Goal: Task Accomplishment & Management: Use online tool/utility

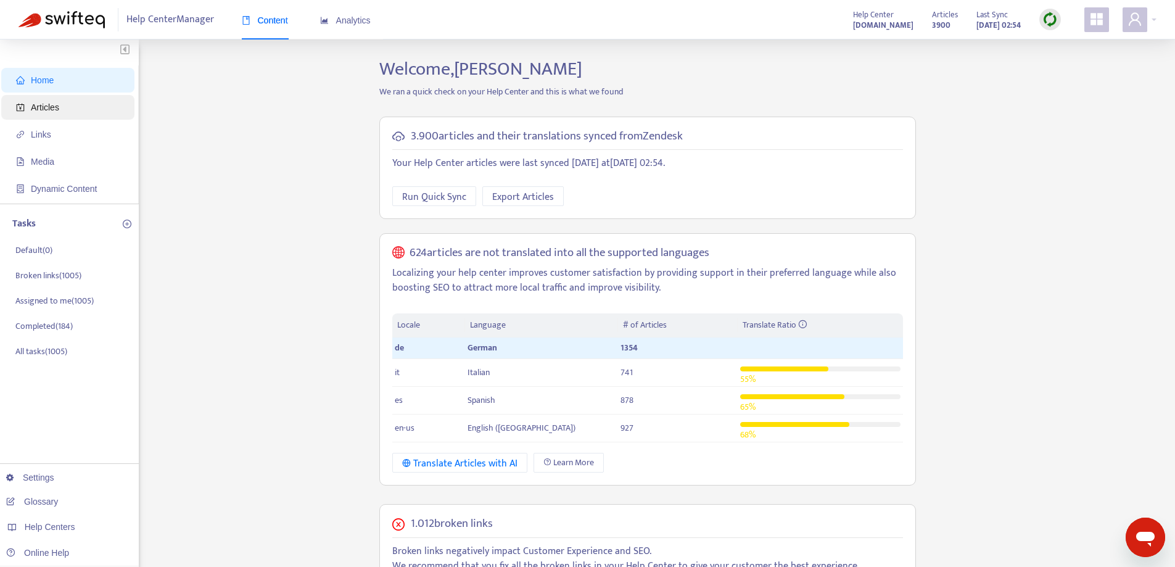
click at [74, 104] on span "Articles" at bounding box center [70, 107] width 109 height 25
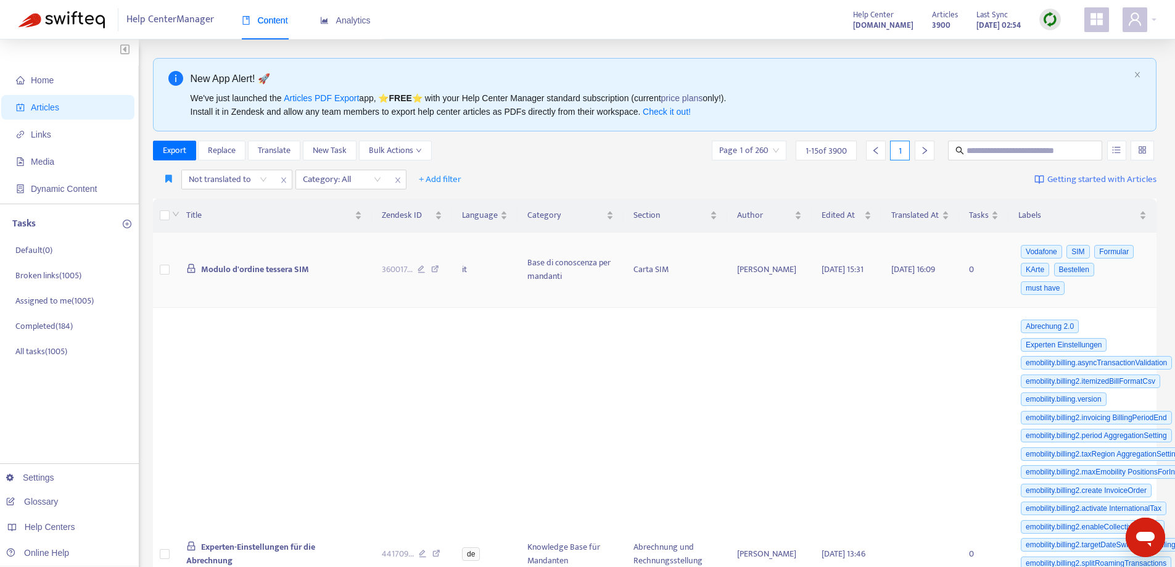
click at [173, 268] on td at bounding box center [165, 270] width 24 height 75
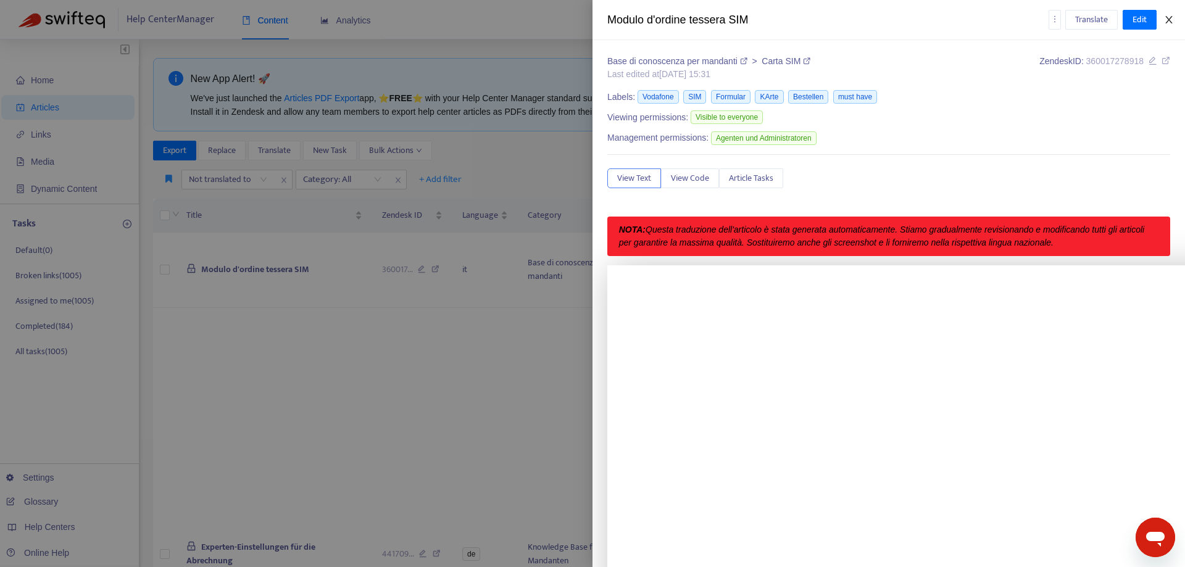
click at [1165, 19] on icon "close" at bounding box center [1169, 20] width 10 height 10
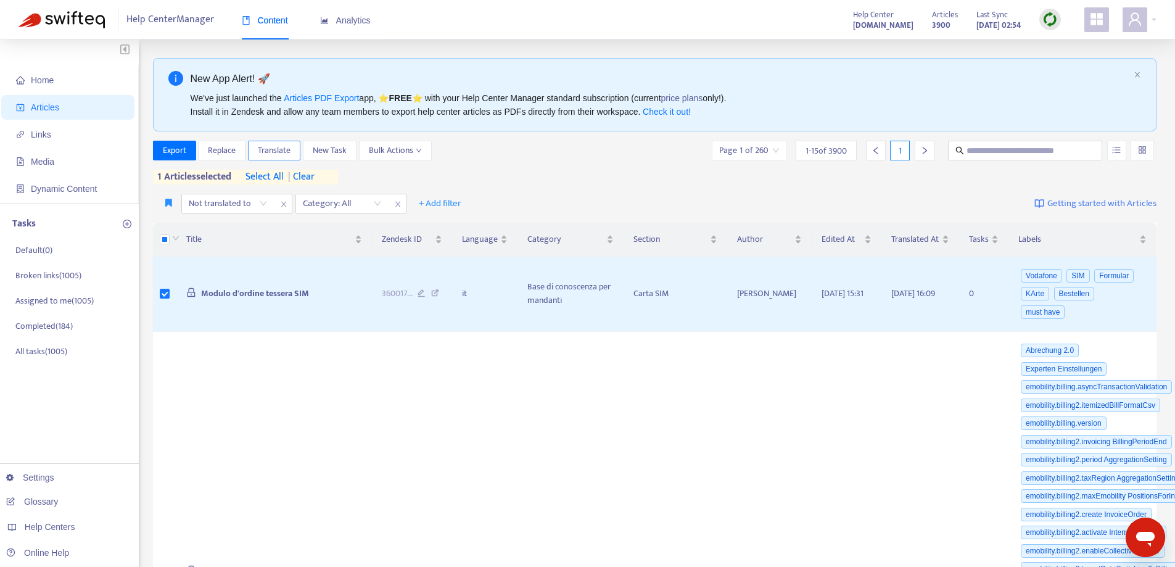
click at [275, 152] on span "Translate" at bounding box center [274, 151] width 33 height 14
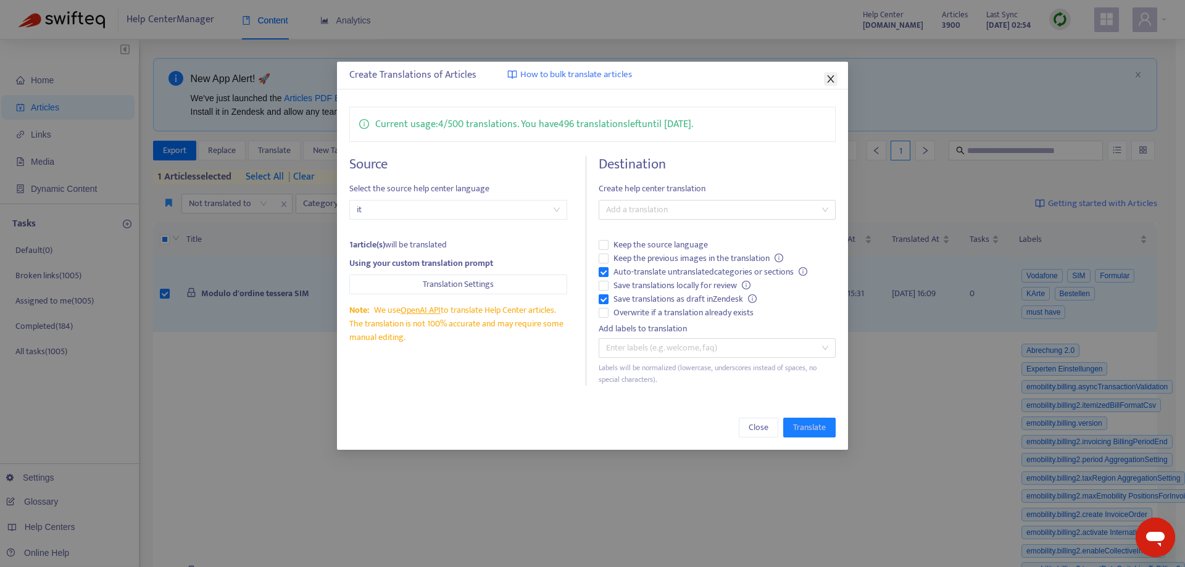
click at [833, 75] on icon "close" at bounding box center [830, 79] width 10 height 10
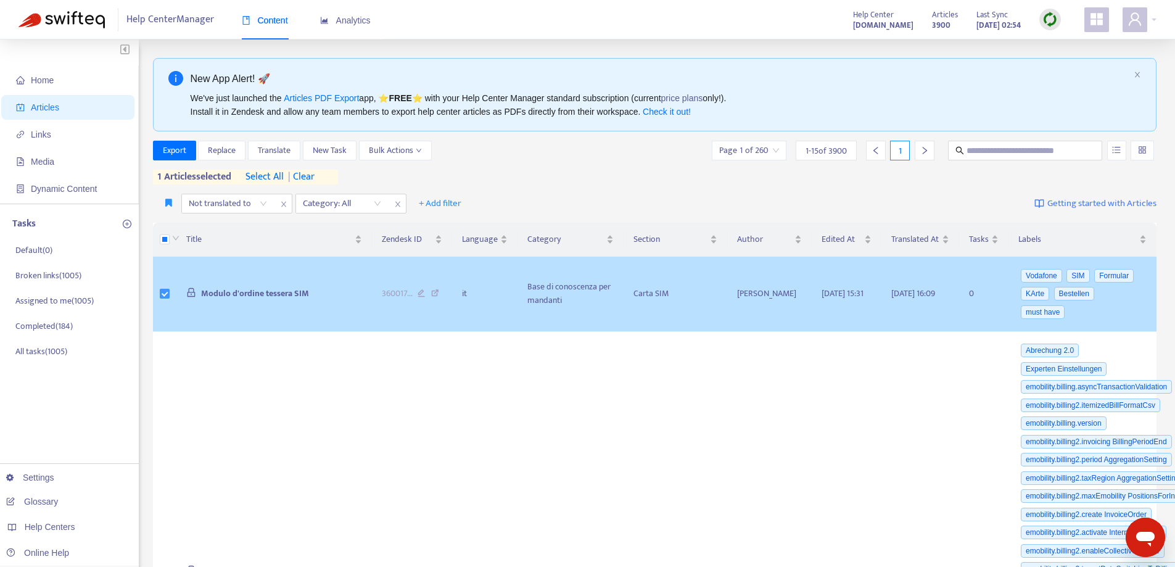
click at [165, 288] on label at bounding box center [165, 294] width 10 height 14
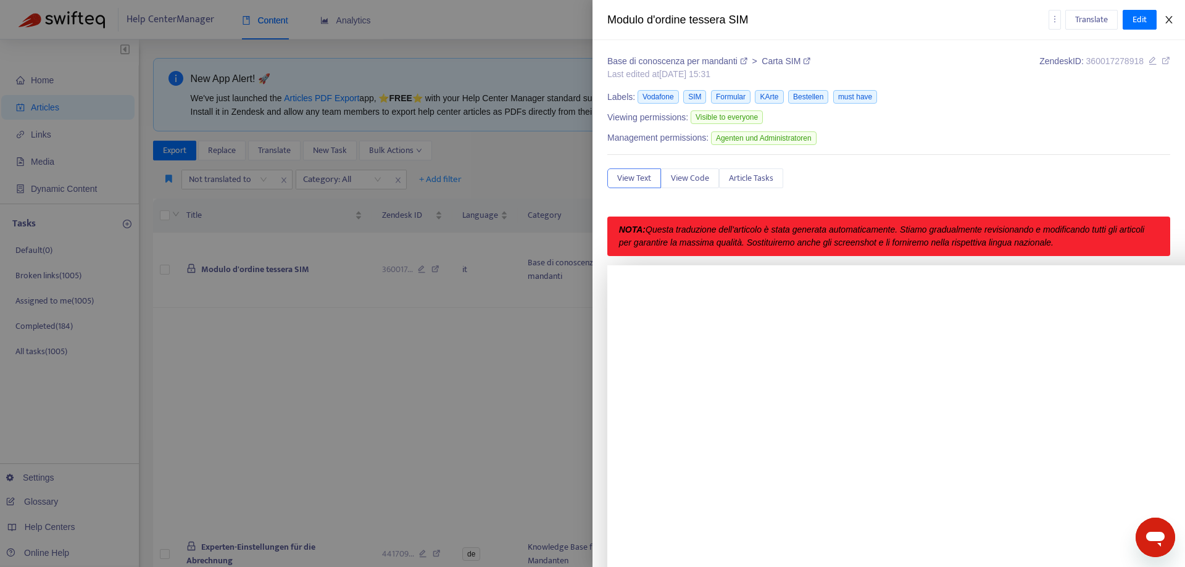
click at [1165, 23] on icon "close" at bounding box center [1169, 20] width 10 height 10
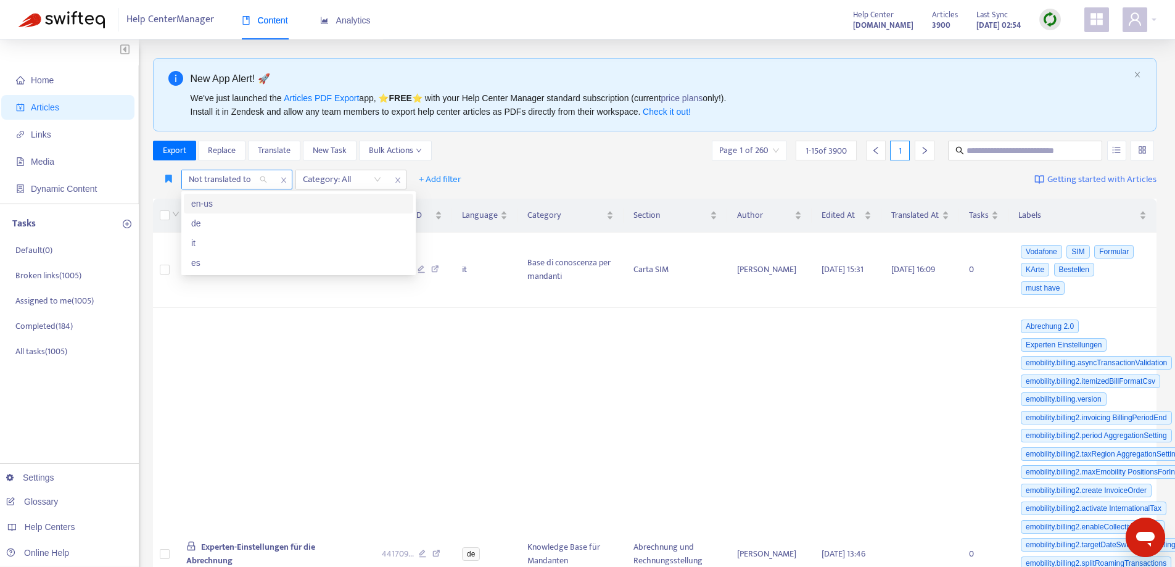
click at [265, 181] on div "Not translated to" at bounding box center [228, 179] width 92 height 19
click at [242, 244] on div "it" at bounding box center [298, 243] width 215 height 14
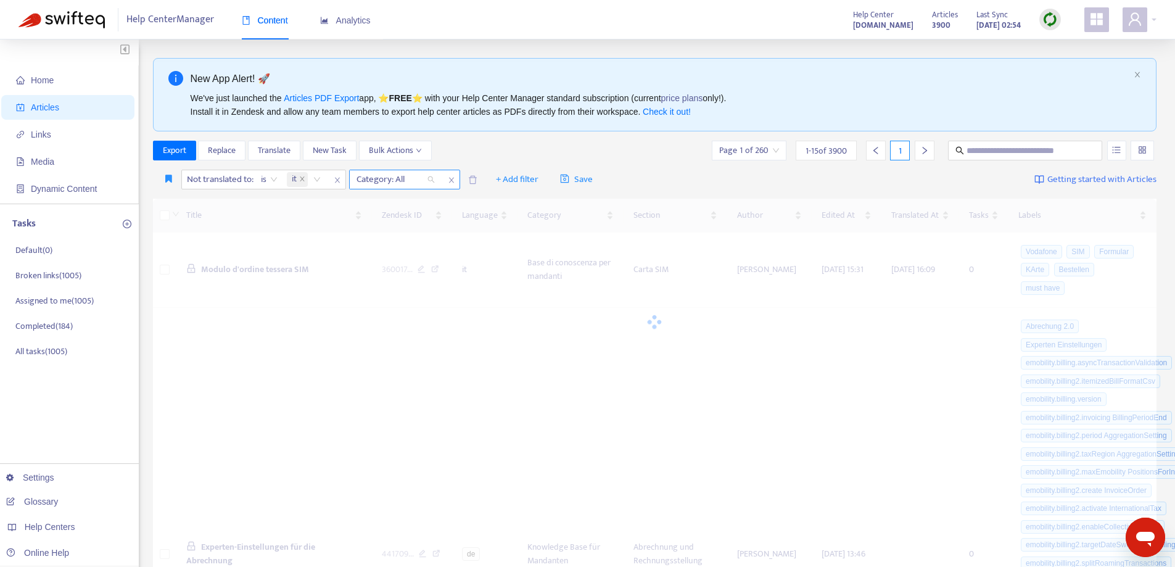
click at [434, 177] on div "Category: All" at bounding box center [396, 179] width 92 height 19
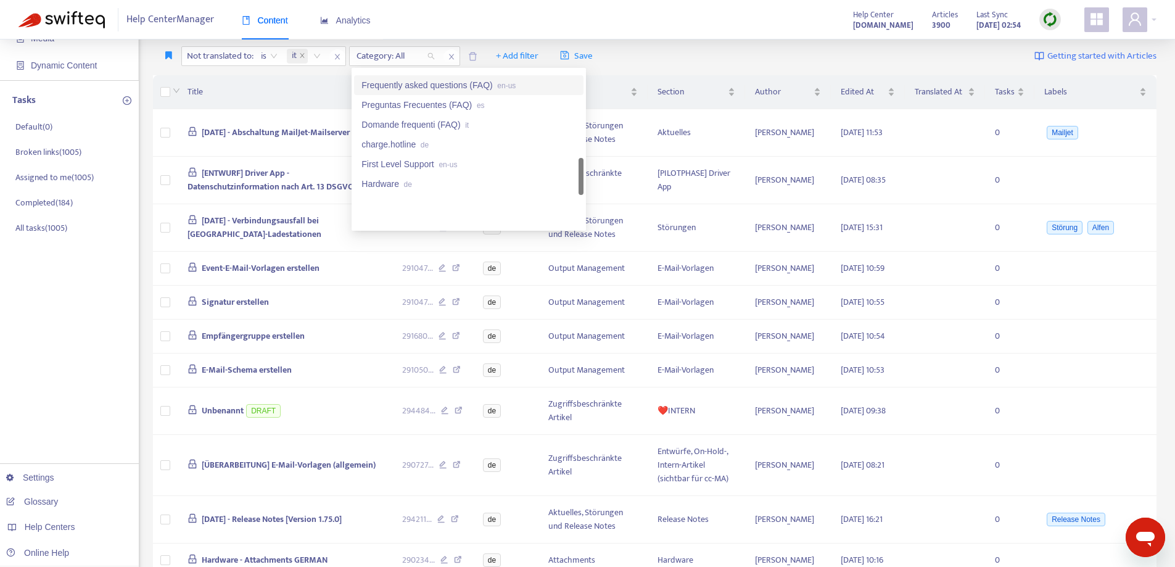
scroll to position [486, 0]
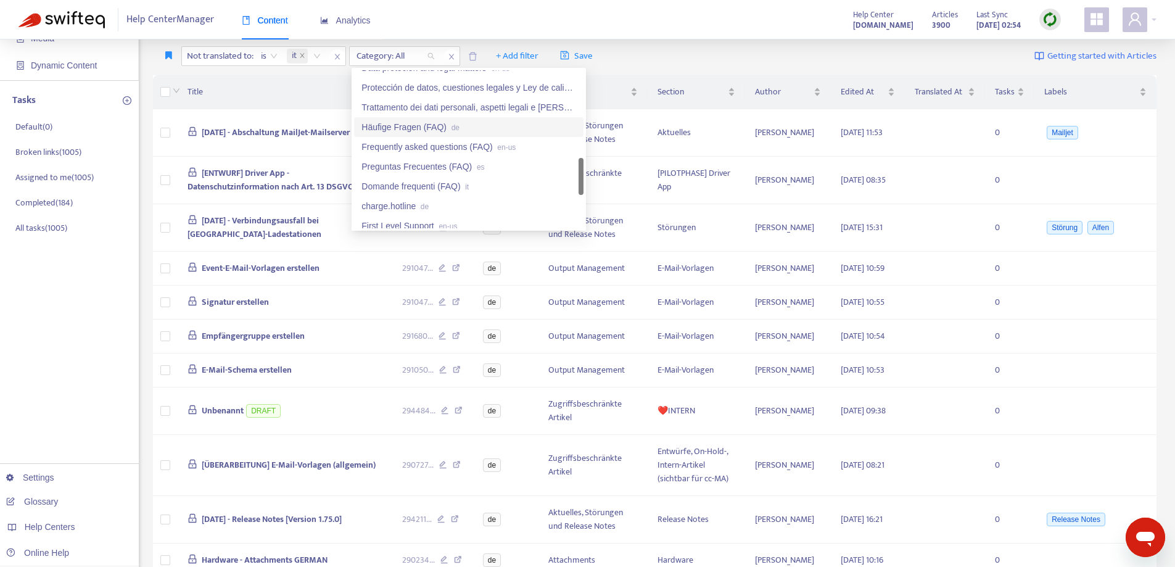
click at [441, 125] on div "Häufige Fragen (FAQ) de" at bounding box center [469, 127] width 215 height 14
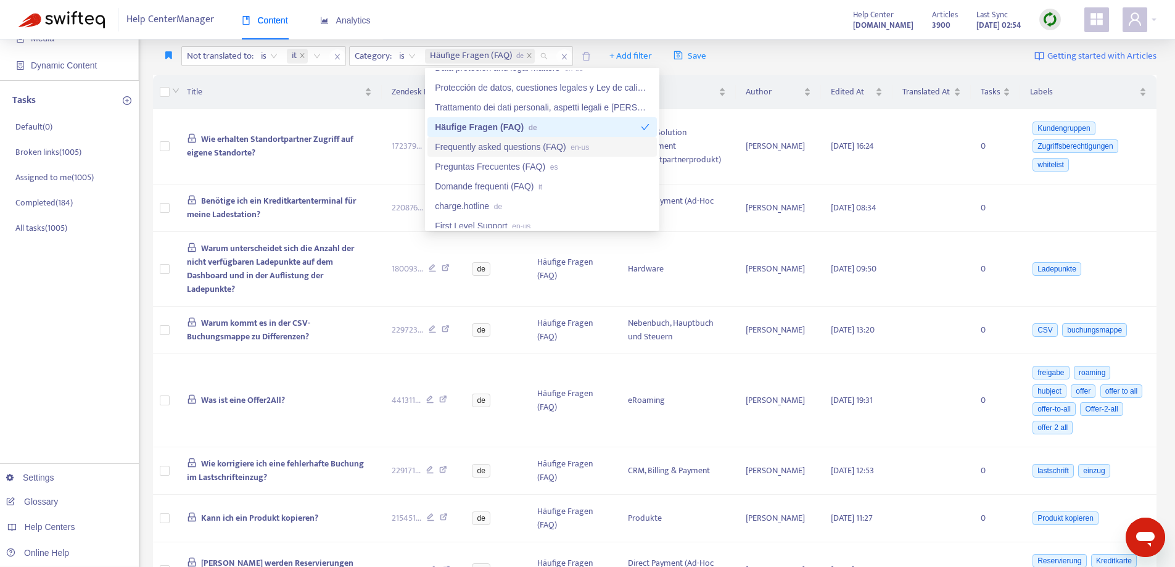
click at [883, 59] on div "Not translated to : is it Category : is Häufige Fragen (FAQ) de + Add filter Sa…" at bounding box center [655, 56] width 1004 height 29
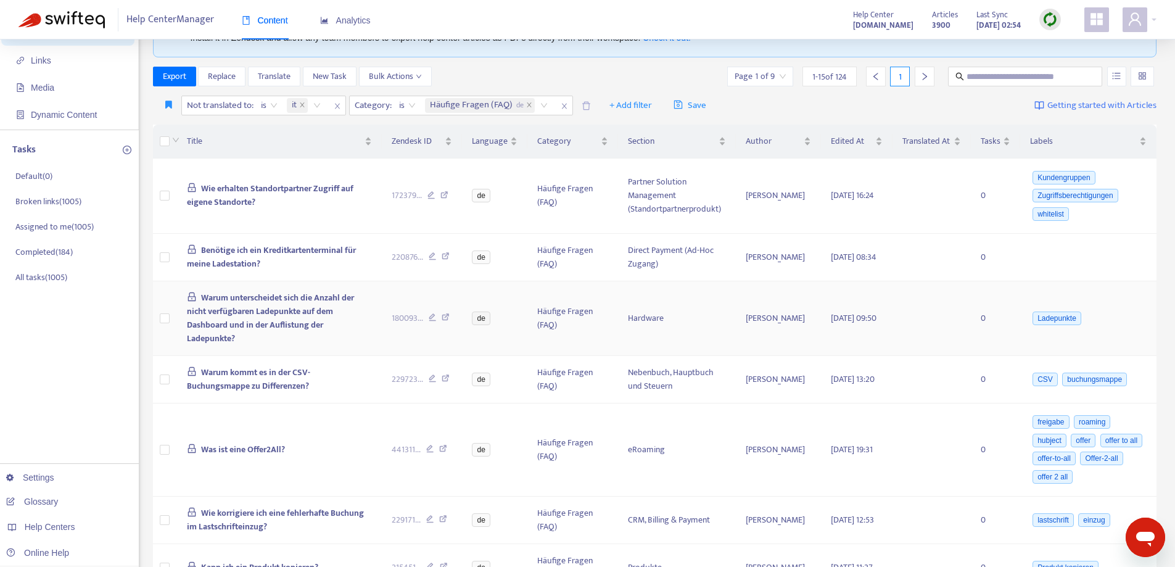
scroll to position [0, 0]
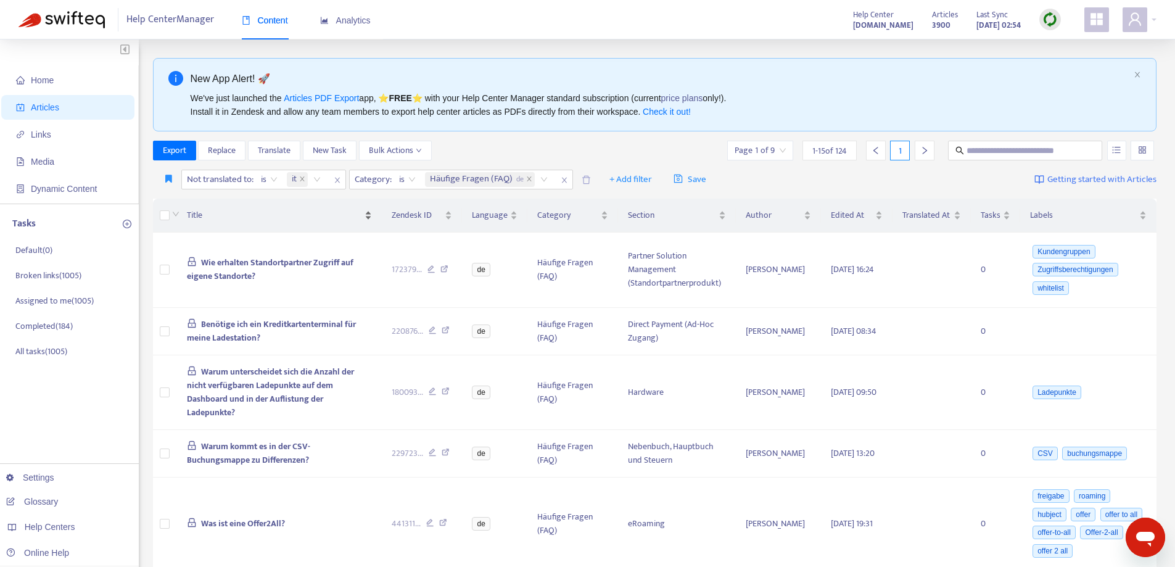
click at [170, 213] on div at bounding box center [165, 216] width 10 height 14
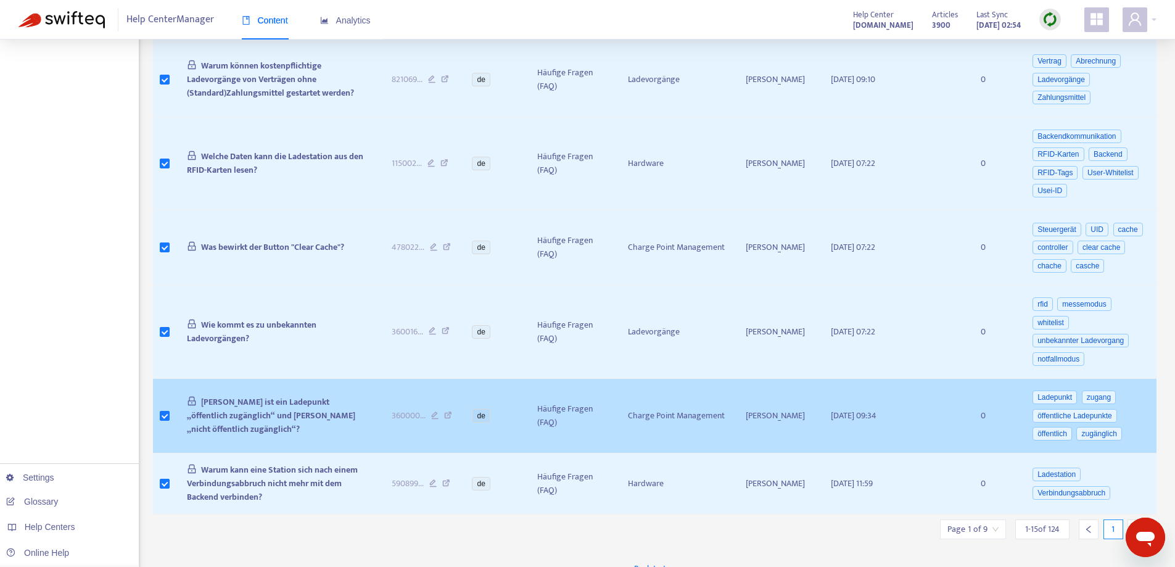
scroll to position [800, 0]
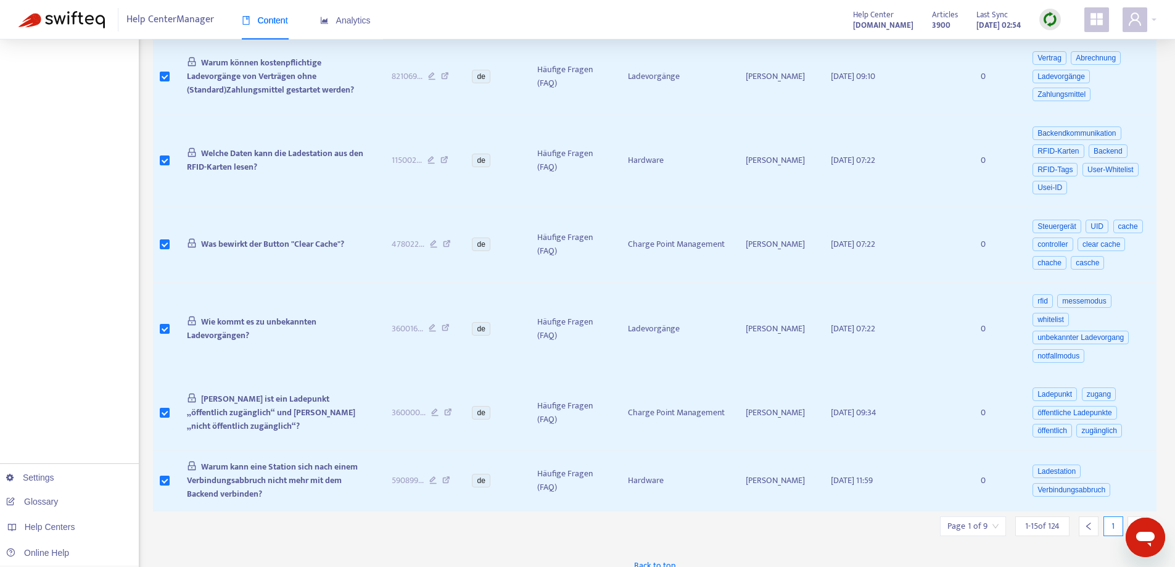
click at [1137, 522] on icon "right" at bounding box center [1137, 526] width 9 height 9
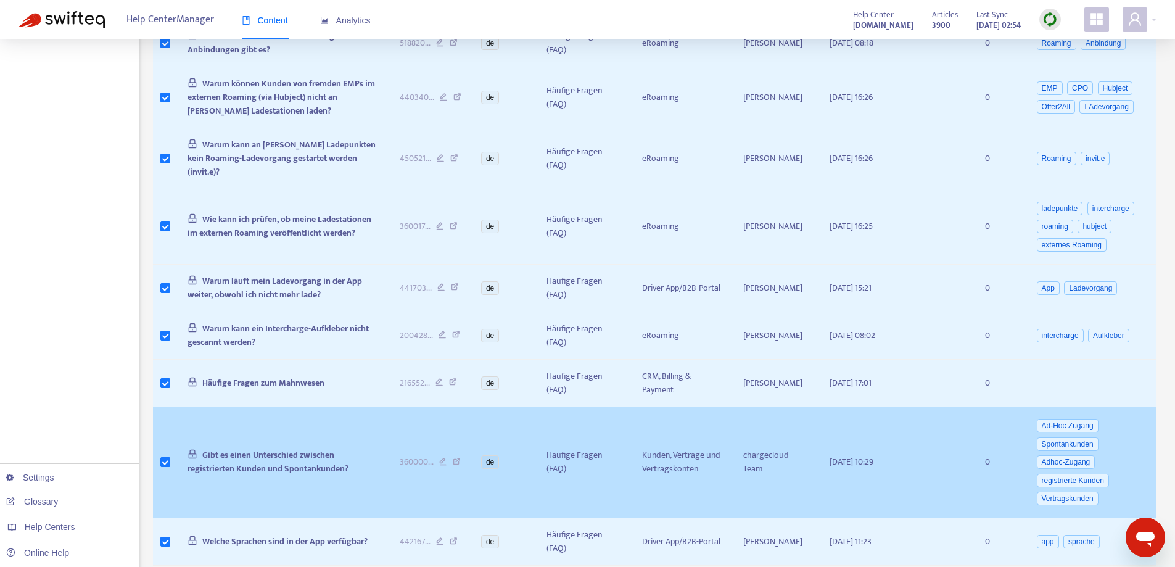
scroll to position [659, 0]
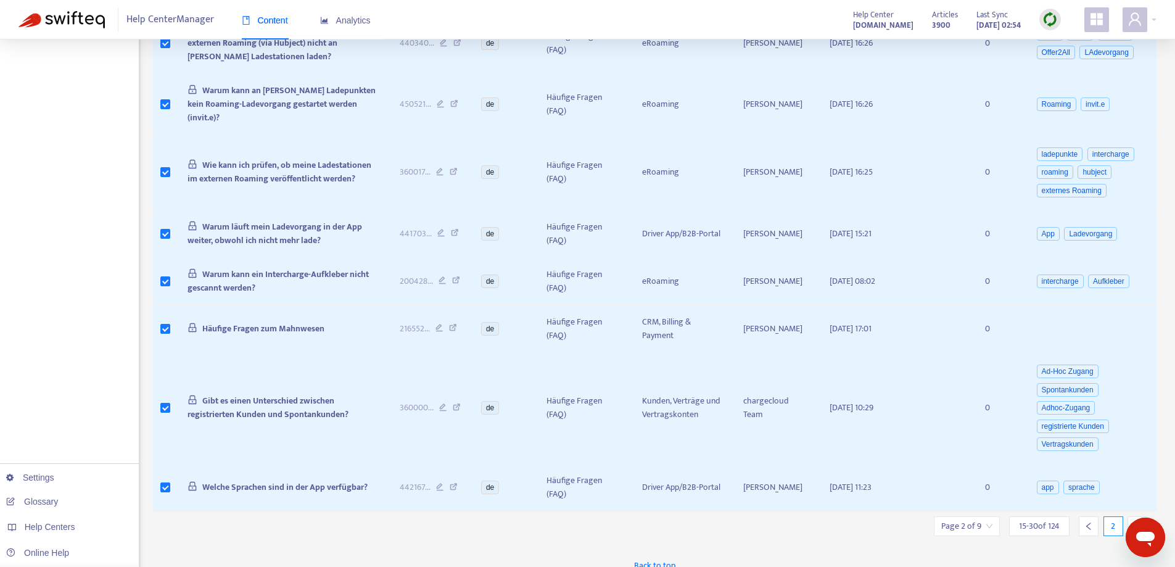
click at [1134, 516] on div at bounding box center [1138, 526] width 20 height 20
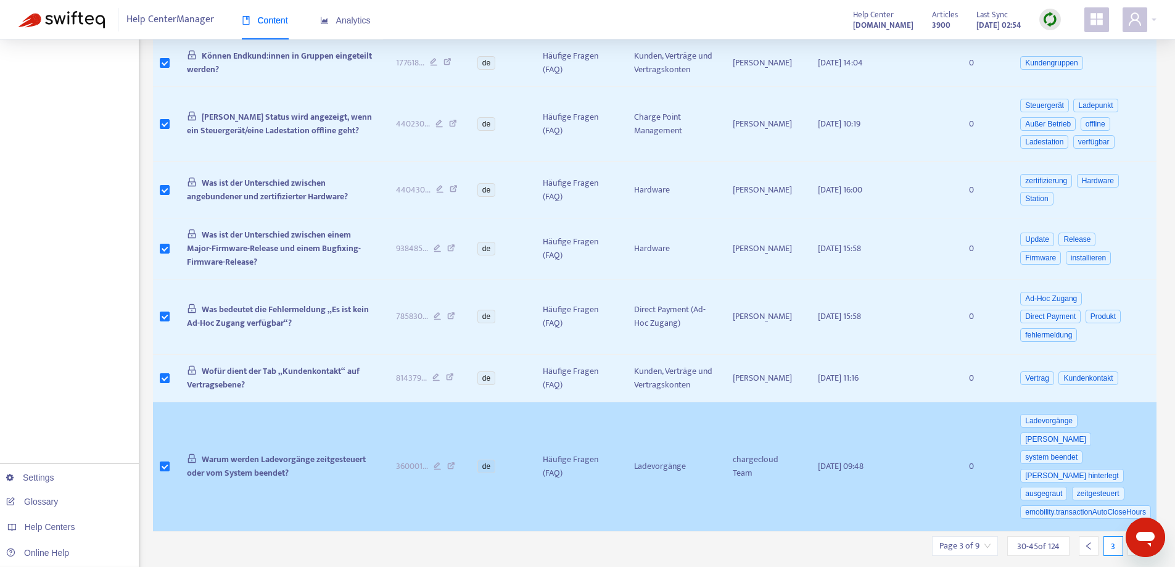
scroll to position [755, 0]
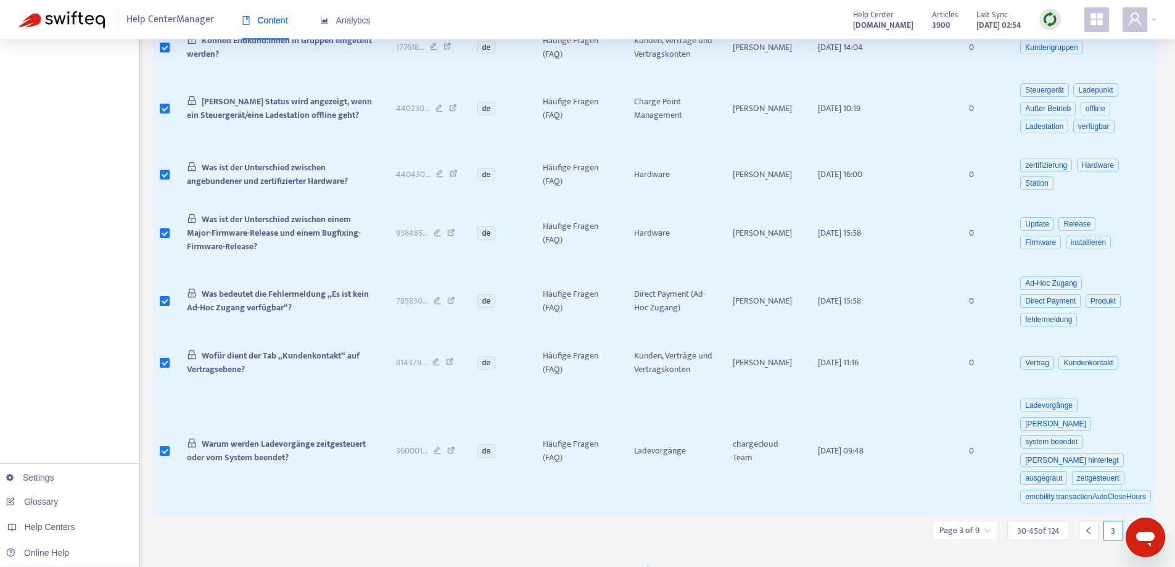
click at [1135, 521] on div at bounding box center [1138, 531] width 20 height 20
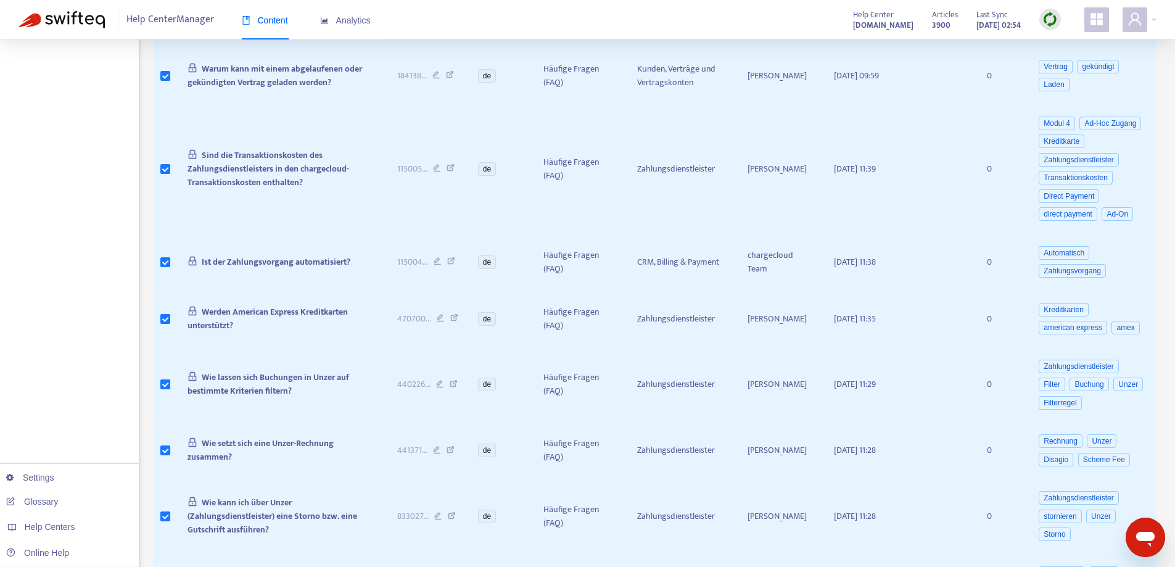
scroll to position [724, 0]
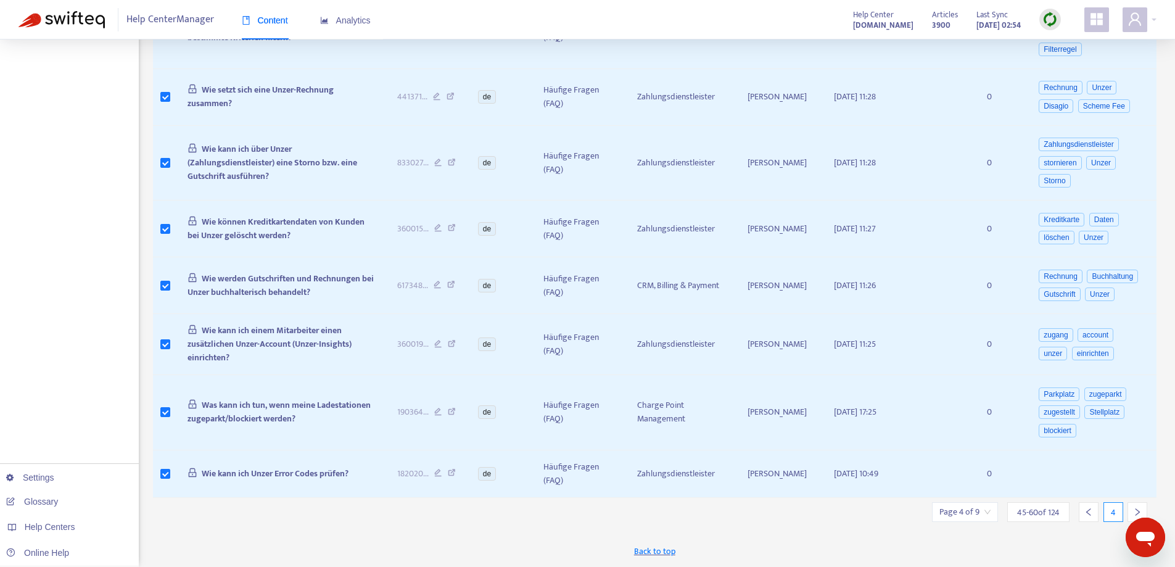
click at [1137, 506] on div at bounding box center [1138, 512] width 20 height 20
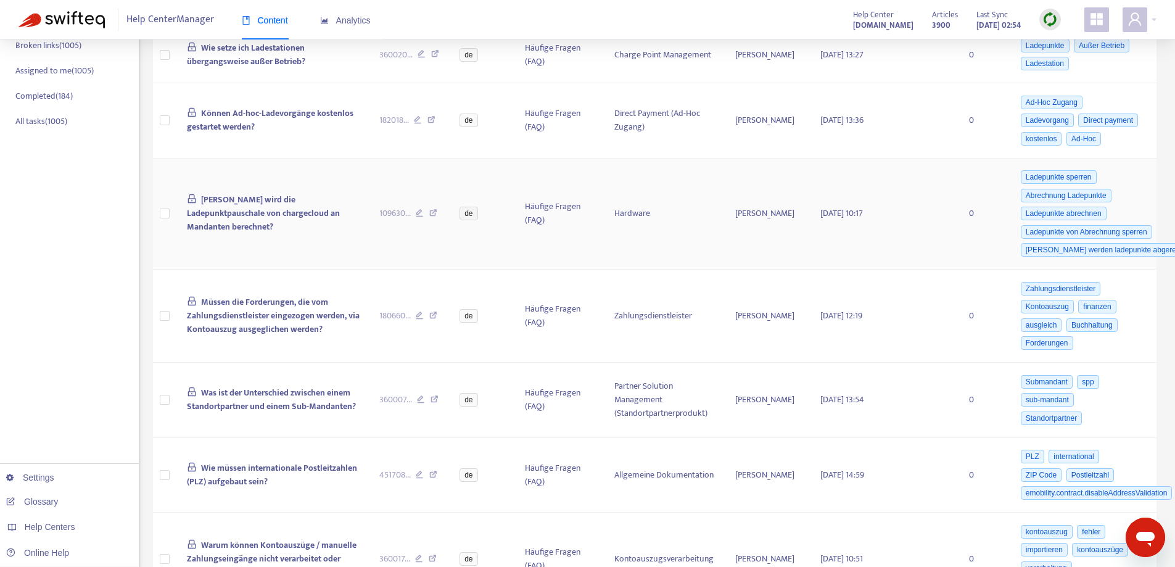
scroll to position [0, 0]
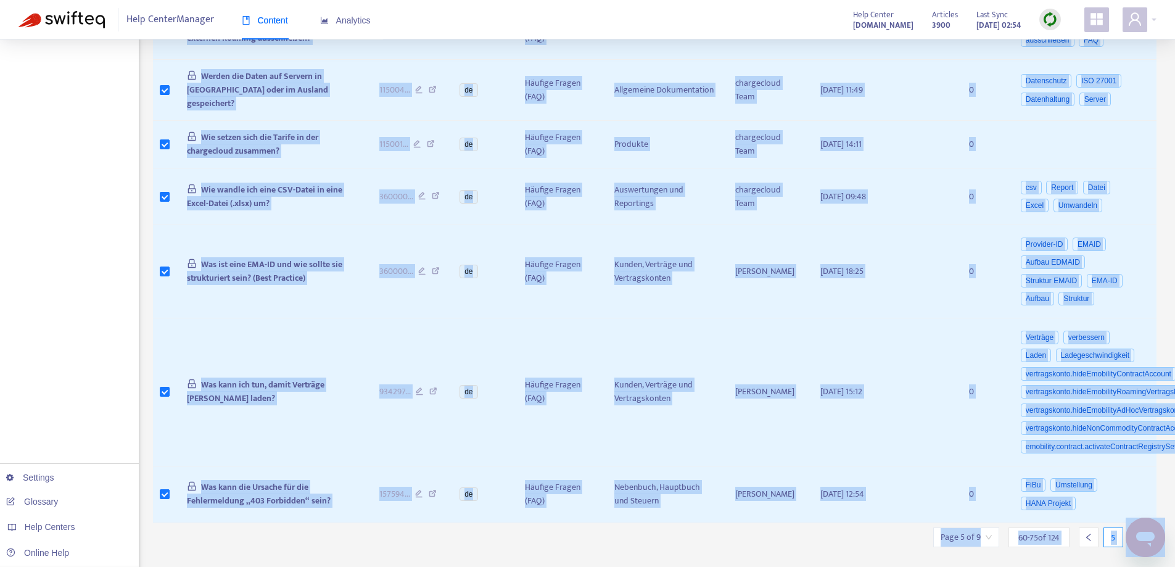
scroll to position [901, 0]
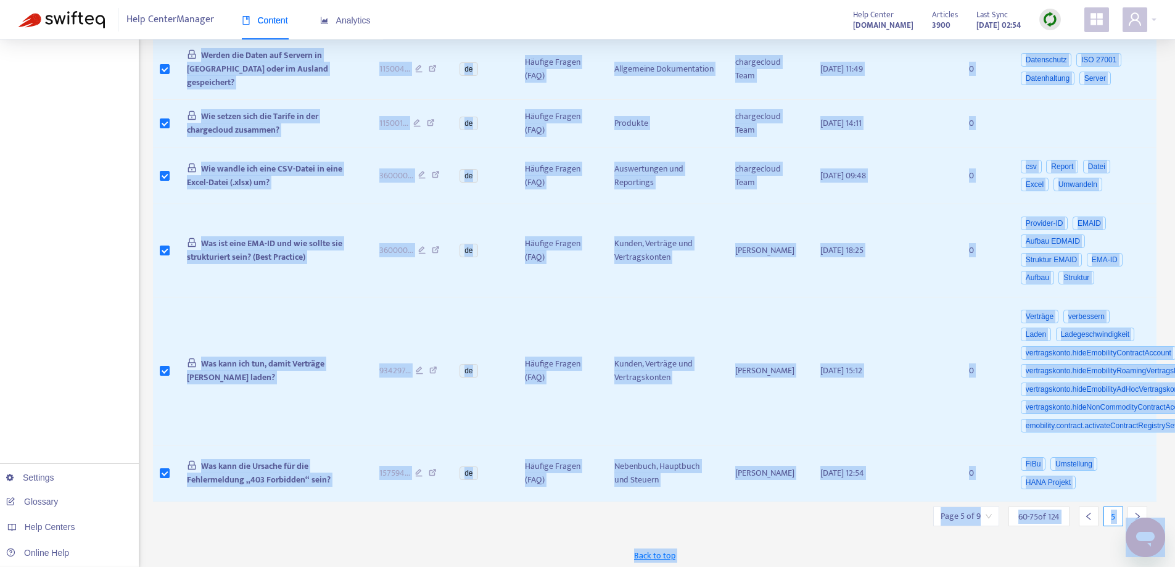
click at [1138, 507] on div at bounding box center [1138, 517] width 20 height 20
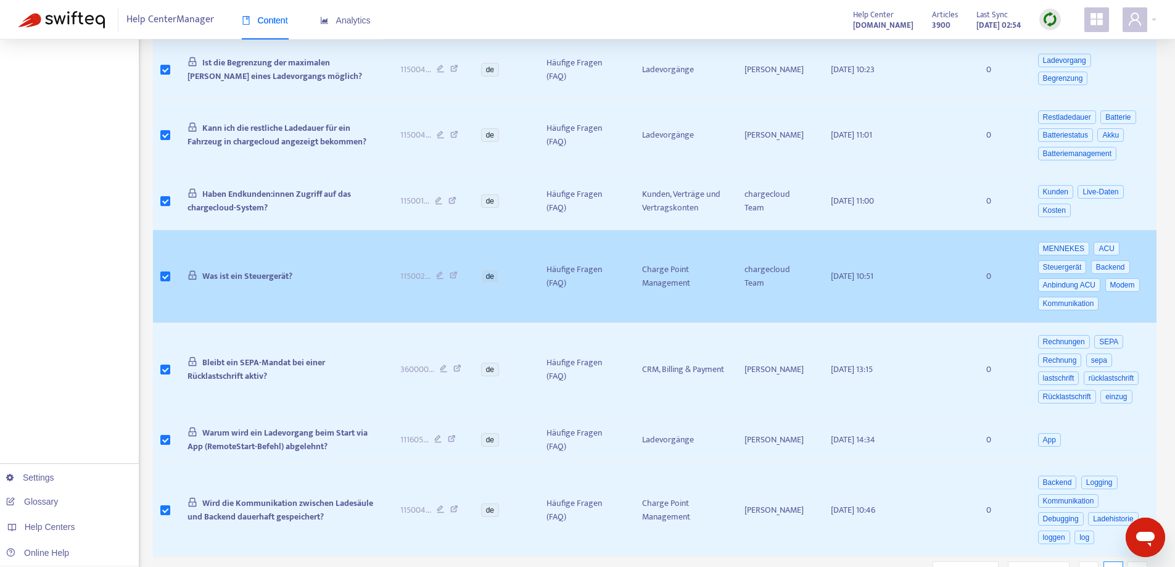
scroll to position [837, 0]
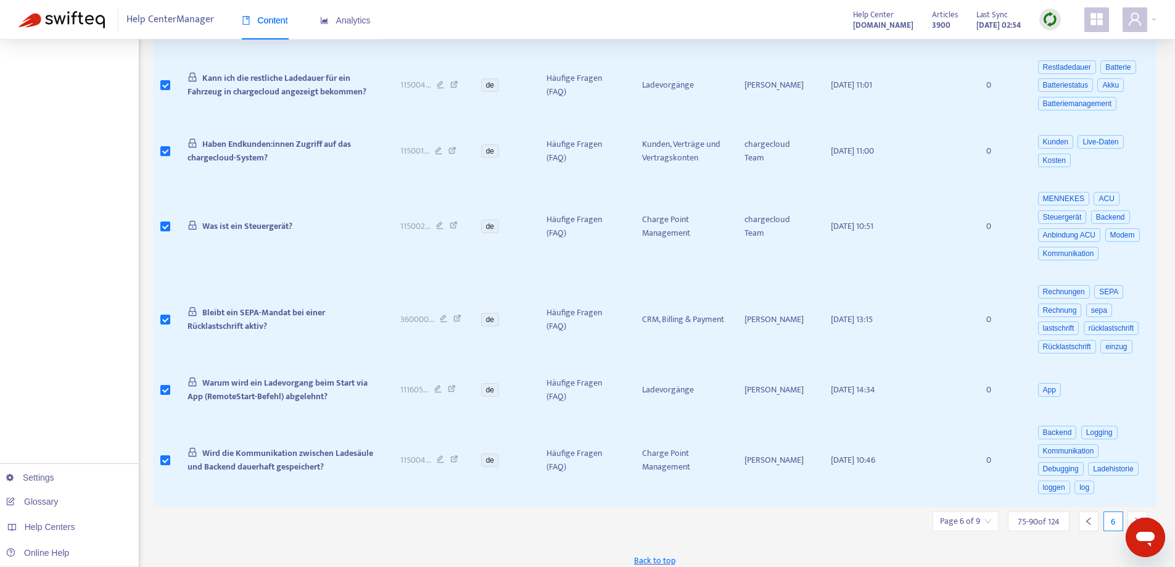
click at [1135, 517] on icon "right" at bounding box center [1137, 521] width 9 height 9
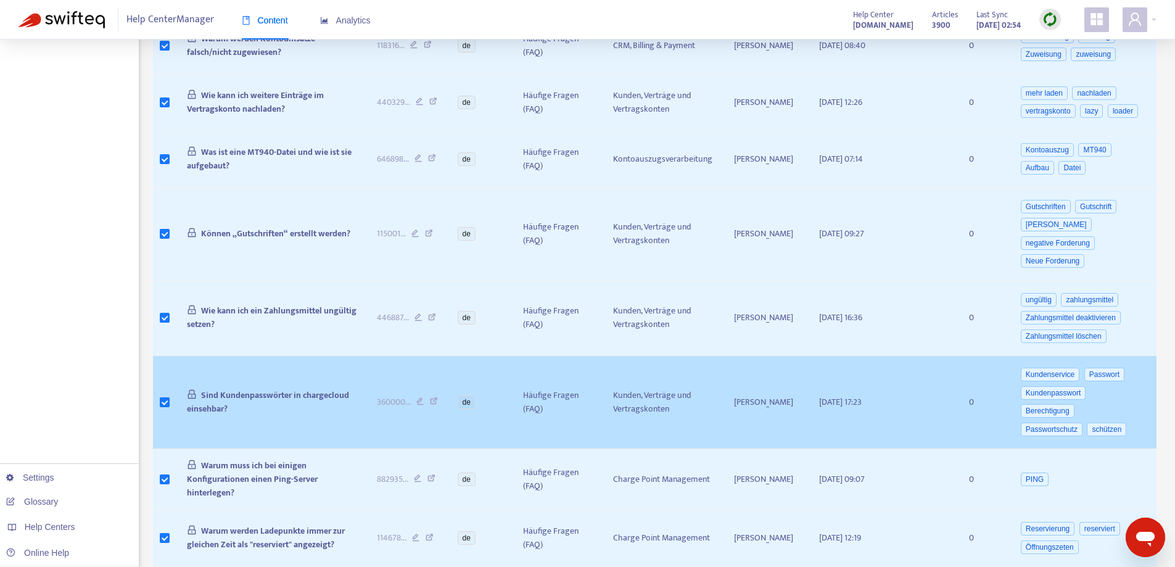
scroll to position [764, 0]
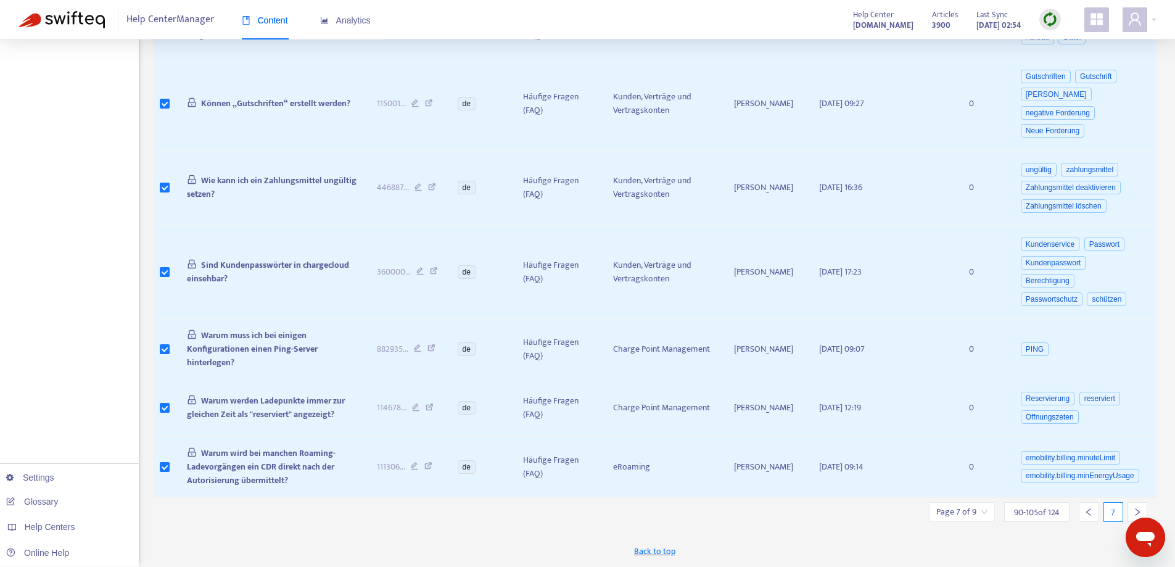
click at [1135, 505] on div at bounding box center [1138, 512] width 20 height 20
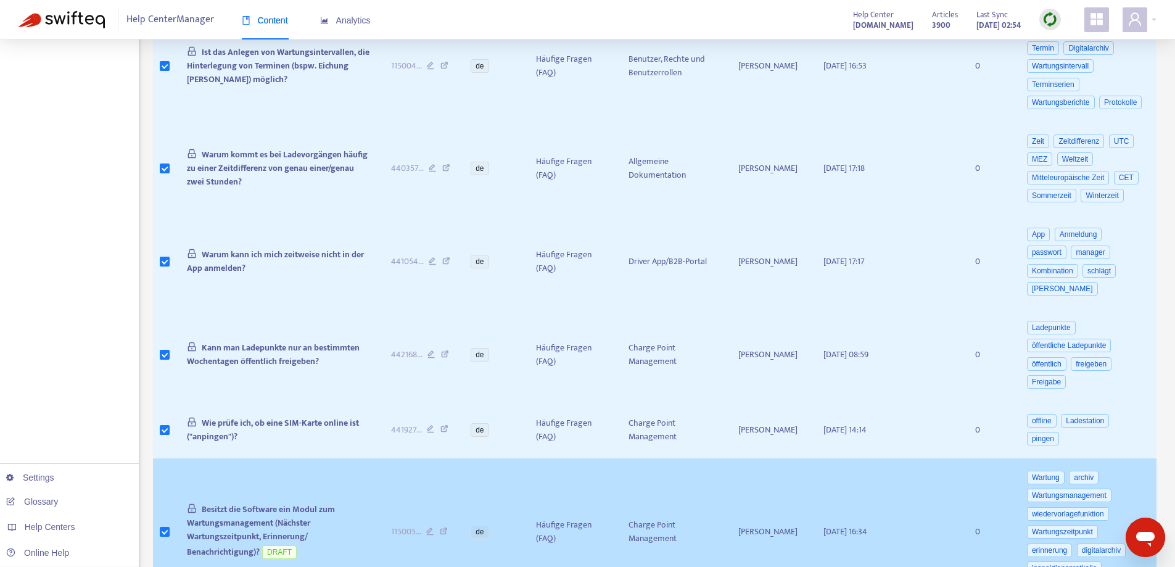
scroll to position [910, 0]
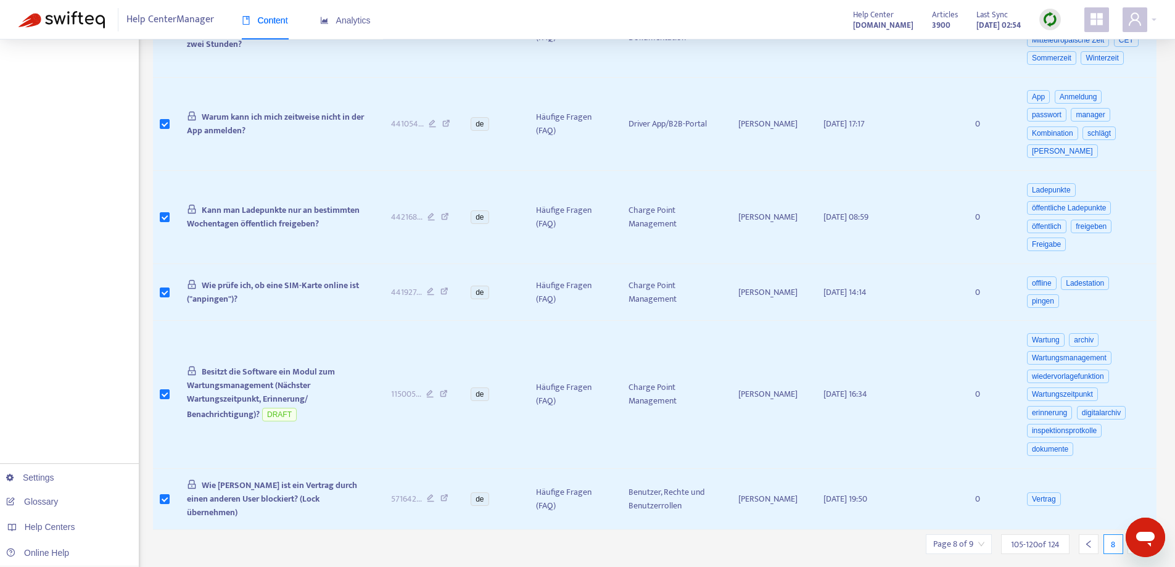
click at [1132, 534] on div at bounding box center [1138, 544] width 20 height 20
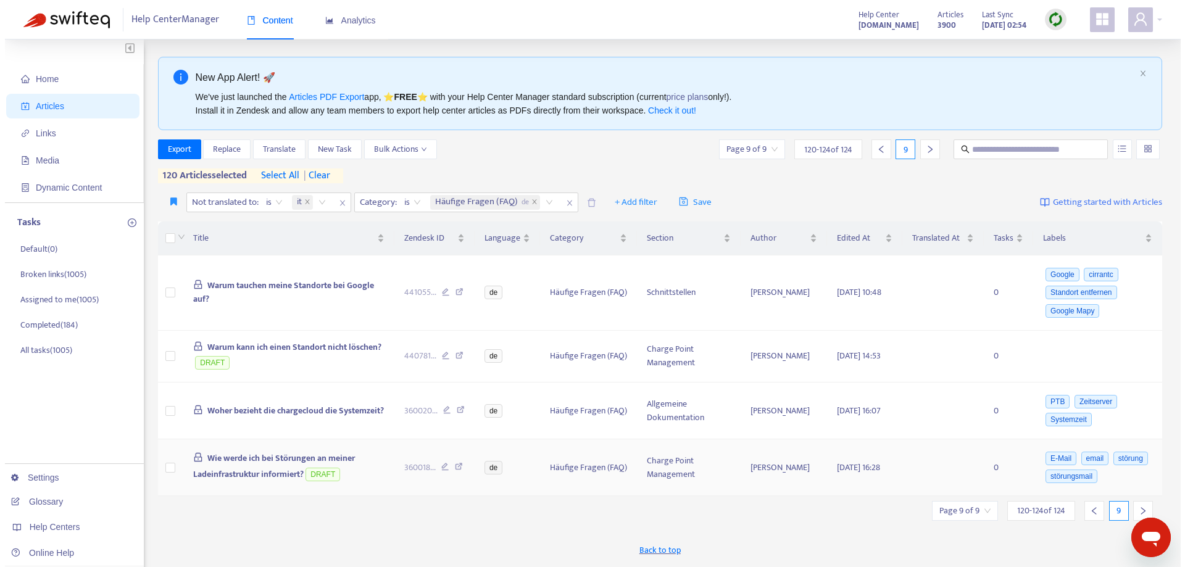
scroll to position [0, 0]
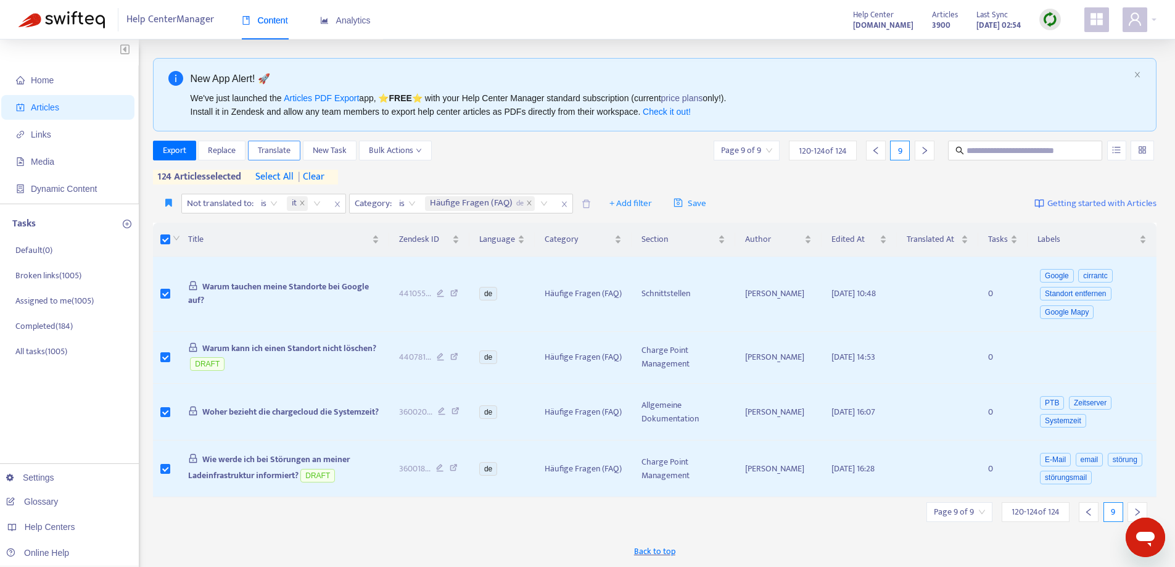
click at [281, 153] on span "Translate" at bounding box center [274, 151] width 33 height 14
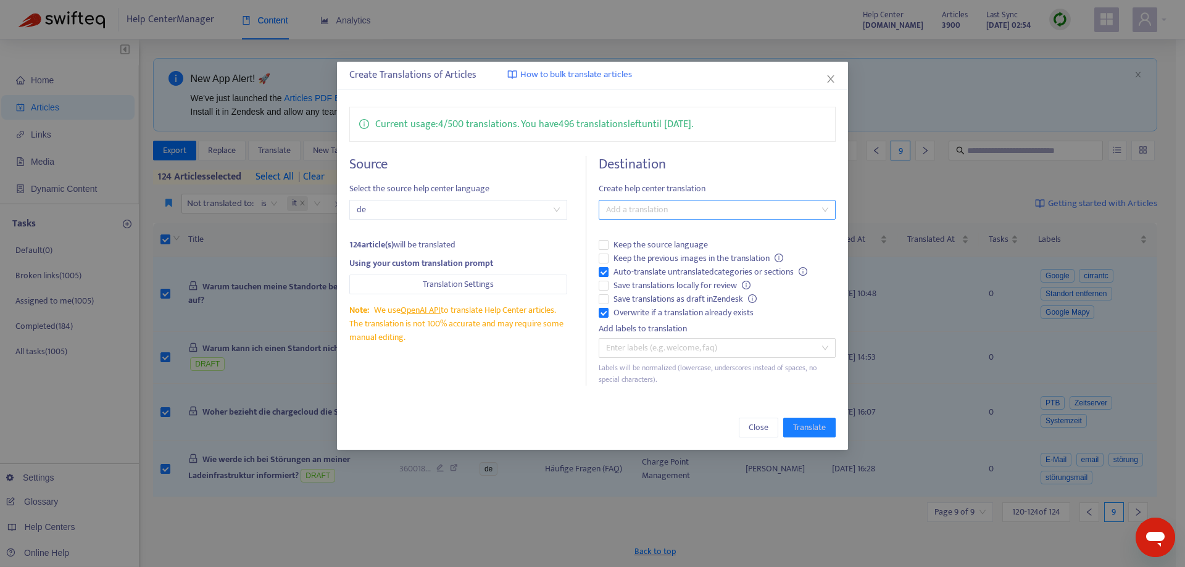
click at [651, 212] on div at bounding box center [711, 209] width 218 height 15
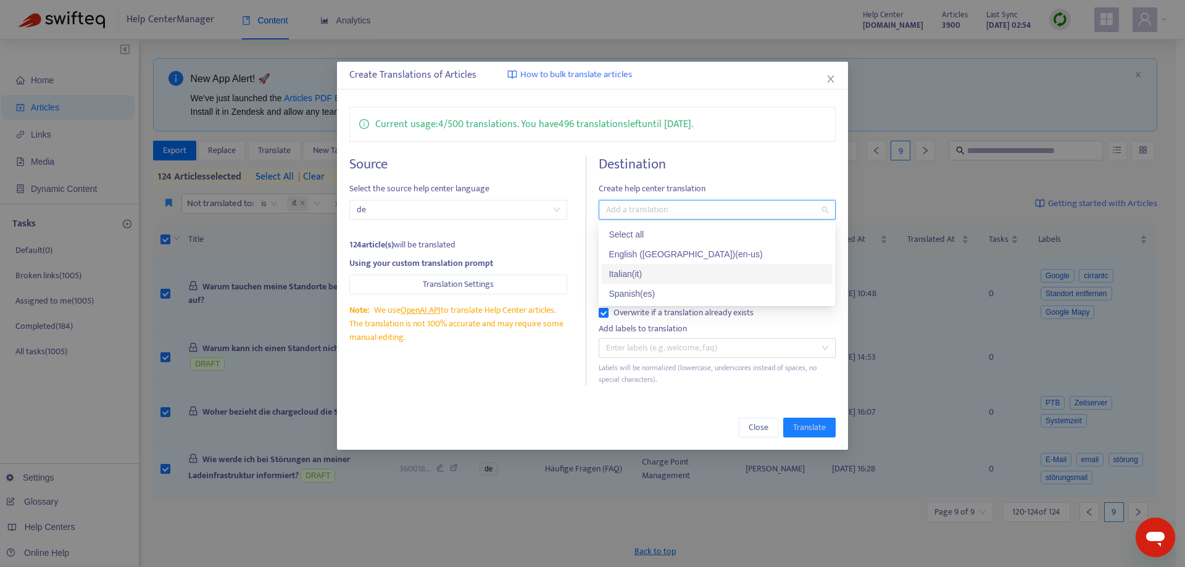
click at [667, 267] on div "Italian ( it )" at bounding box center [716, 274] width 217 height 14
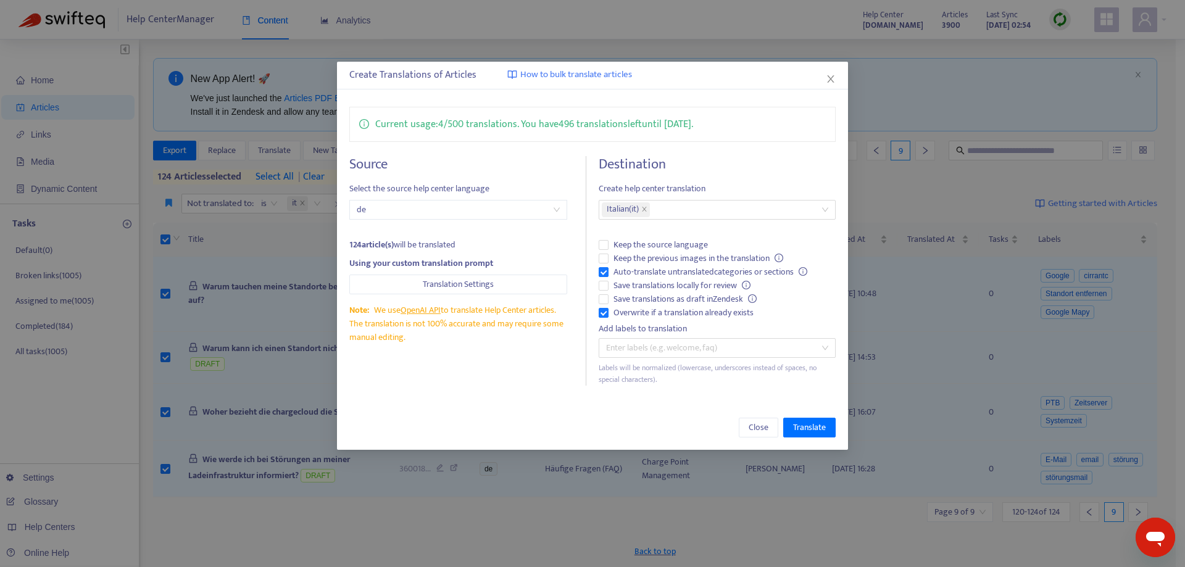
click at [488, 384] on div "Source Select the source help center language de 124 article(s) will be transla…" at bounding box center [467, 271] width 237 height 230
click at [811, 427] on span "Translate" at bounding box center [809, 428] width 33 height 14
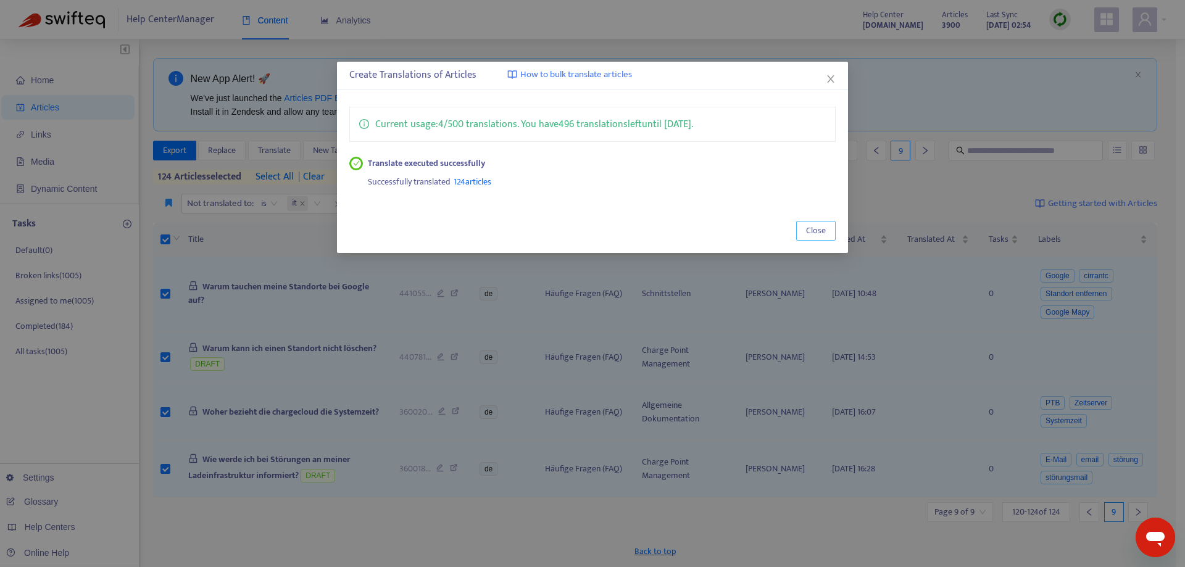
click at [810, 233] on span "Close" at bounding box center [816, 231] width 20 height 14
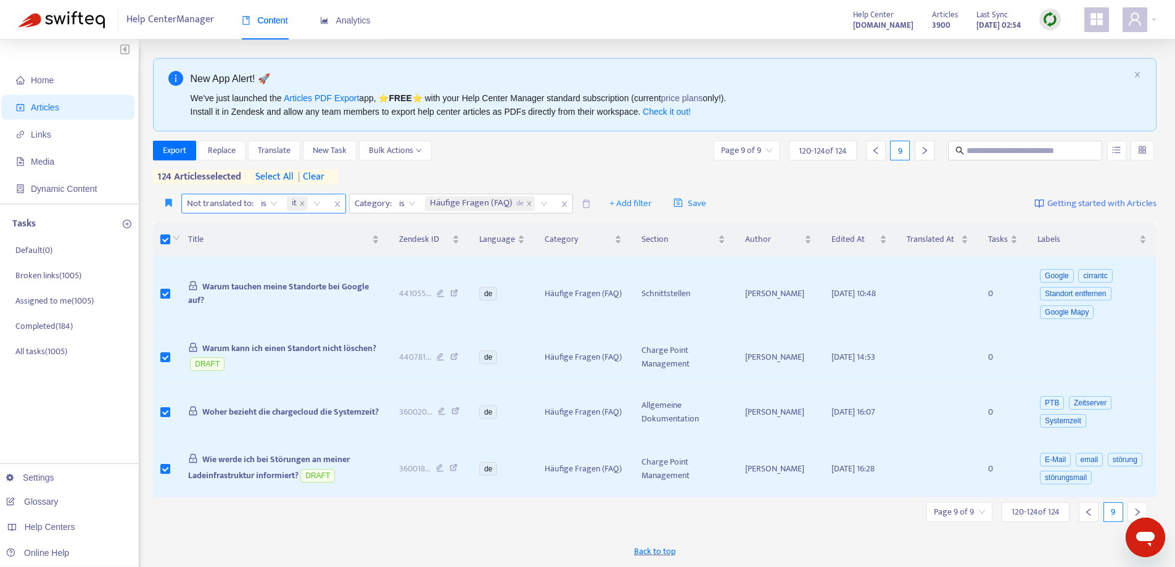
click at [339, 201] on icon "close" at bounding box center [337, 204] width 7 height 7
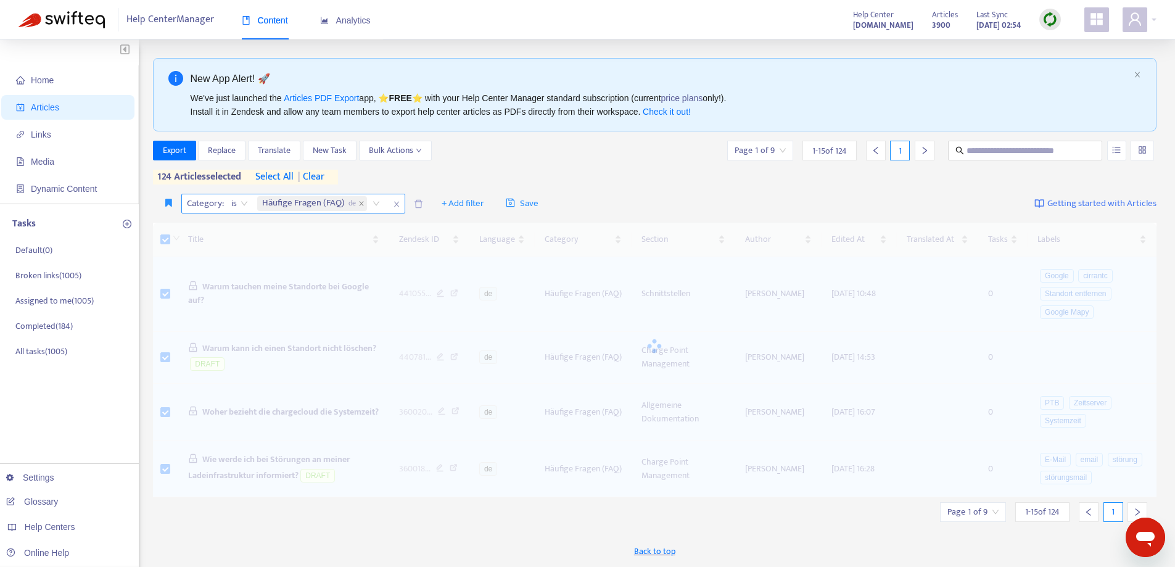
click at [397, 204] on icon "close" at bounding box center [396, 204] width 7 height 7
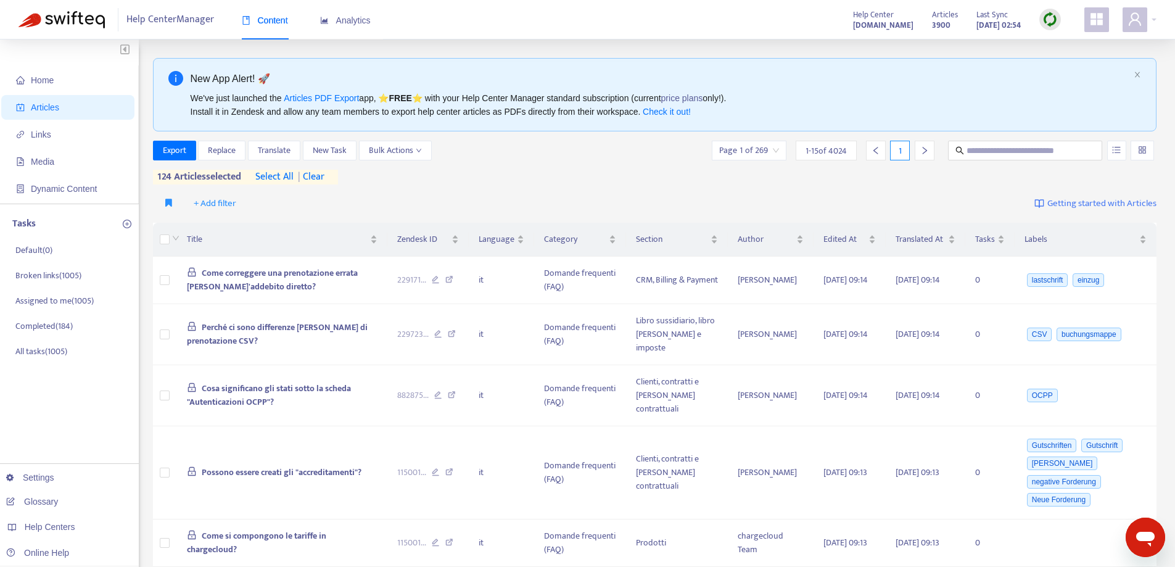
click at [325, 176] on span "| clear" at bounding box center [309, 177] width 31 height 15
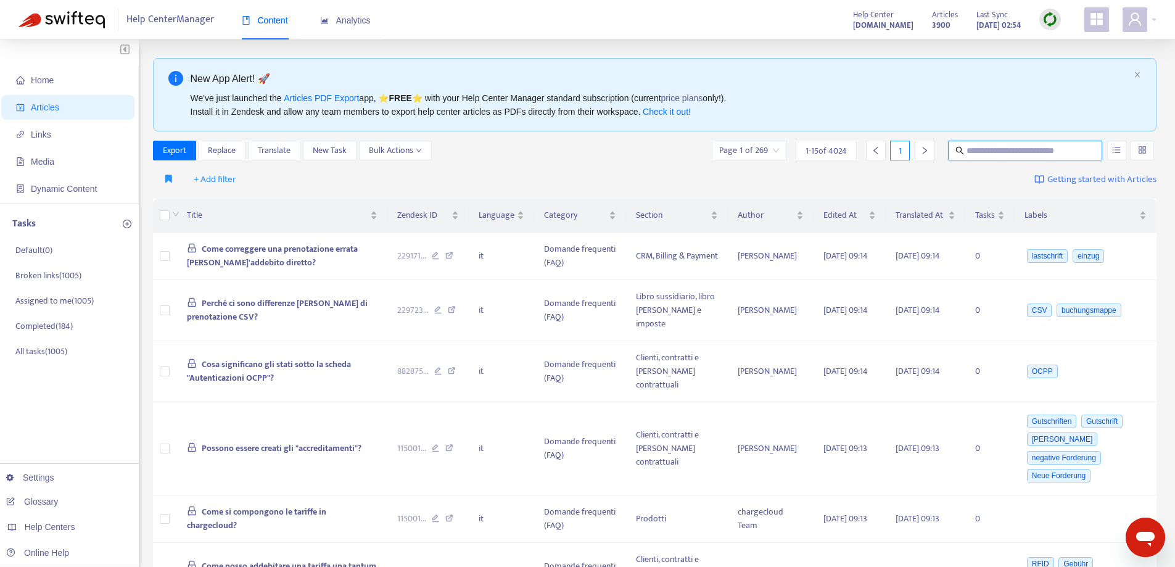
paste input "**********"
type input "**********"
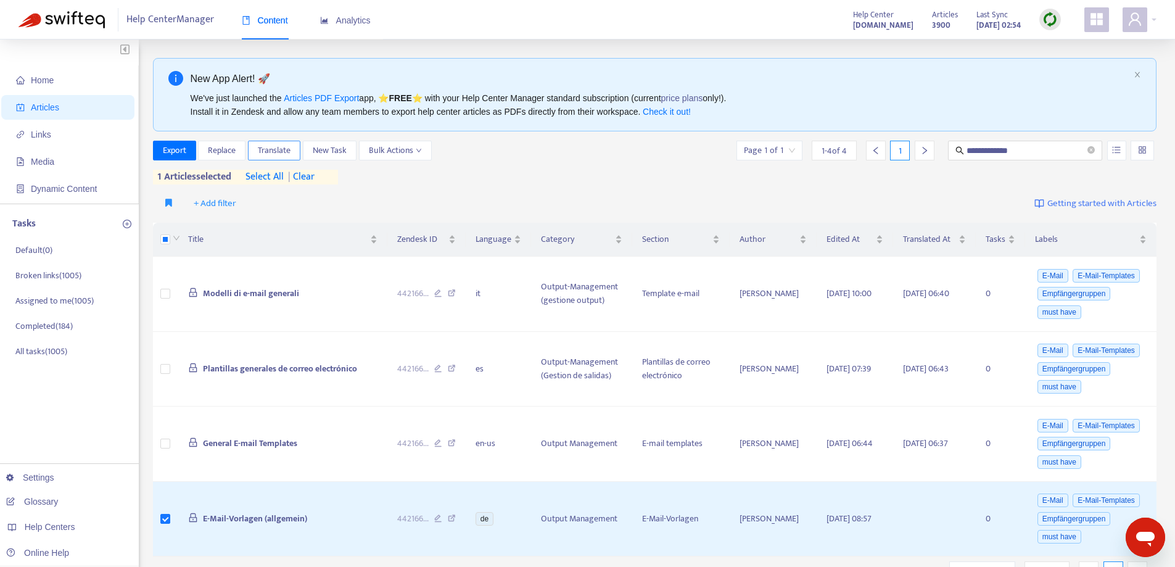
click at [271, 150] on span "Translate" at bounding box center [274, 151] width 33 height 14
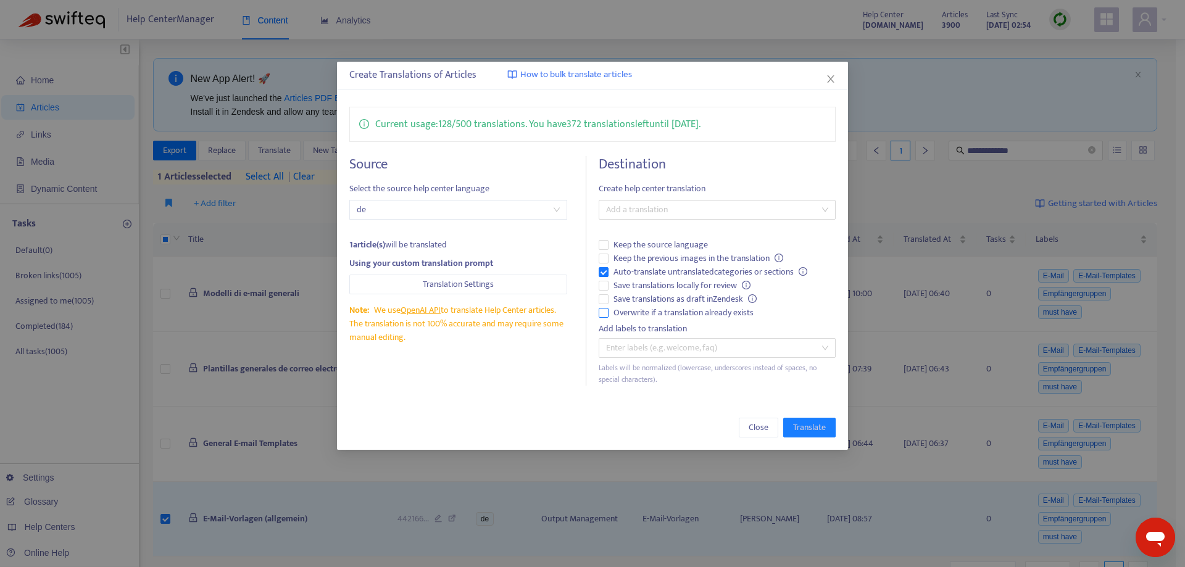
click at [605, 312] on label "Overwrite if a translation already exists" at bounding box center [716, 313] width 236 height 14
click at [644, 212] on div at bounding box center [711, 209] width 218 height 15
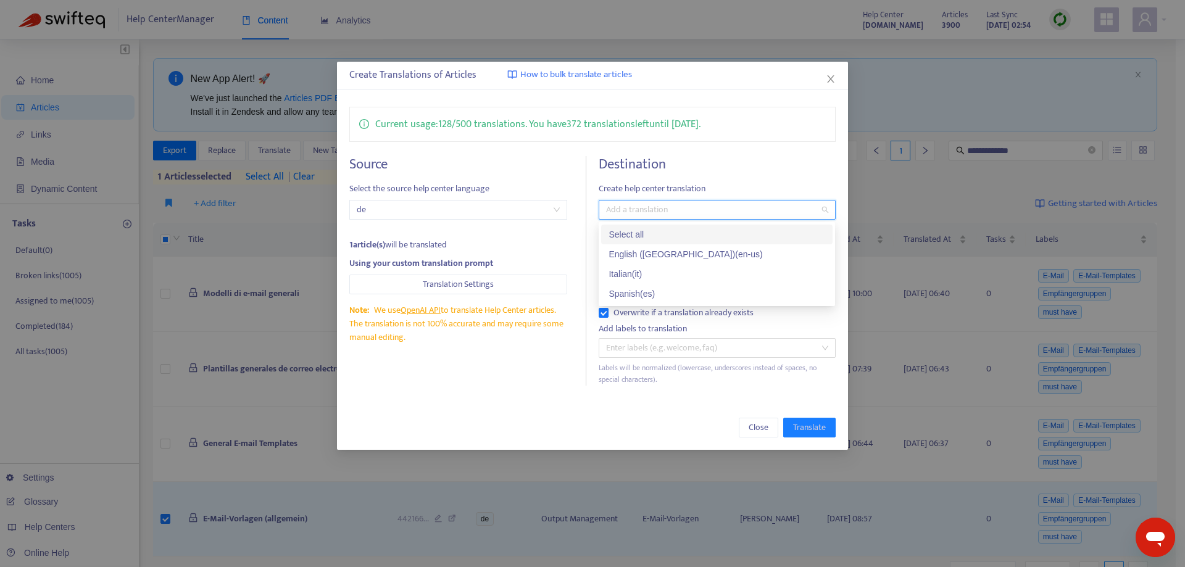
drag, startPoint x: 658, startPoint y: 236, endPoint x: 669, endPoint y: 235, distance: 11.2
click at [660, 236] on div "Select all" at bounding box center [716, 235] width 217 height 14
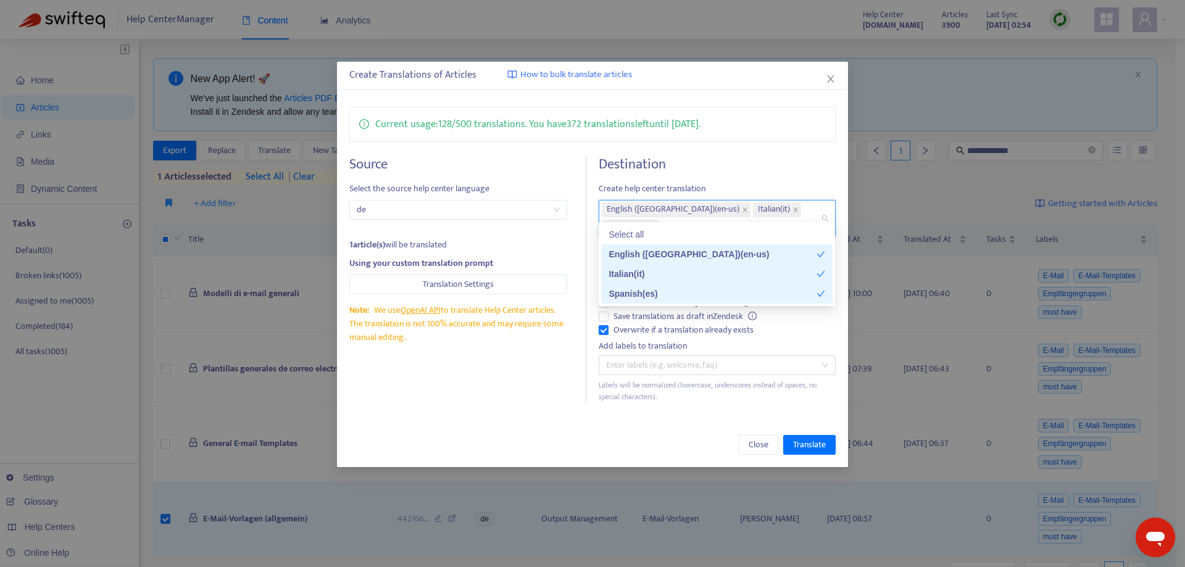
drag, startPoint x: 634, startPoint y: 408, endPoint x: 641, endPoint y: 400, distance: 10.5
click at [635, 423] on div "Close Translate" at bounding box center [592, 445] width 510 height 44
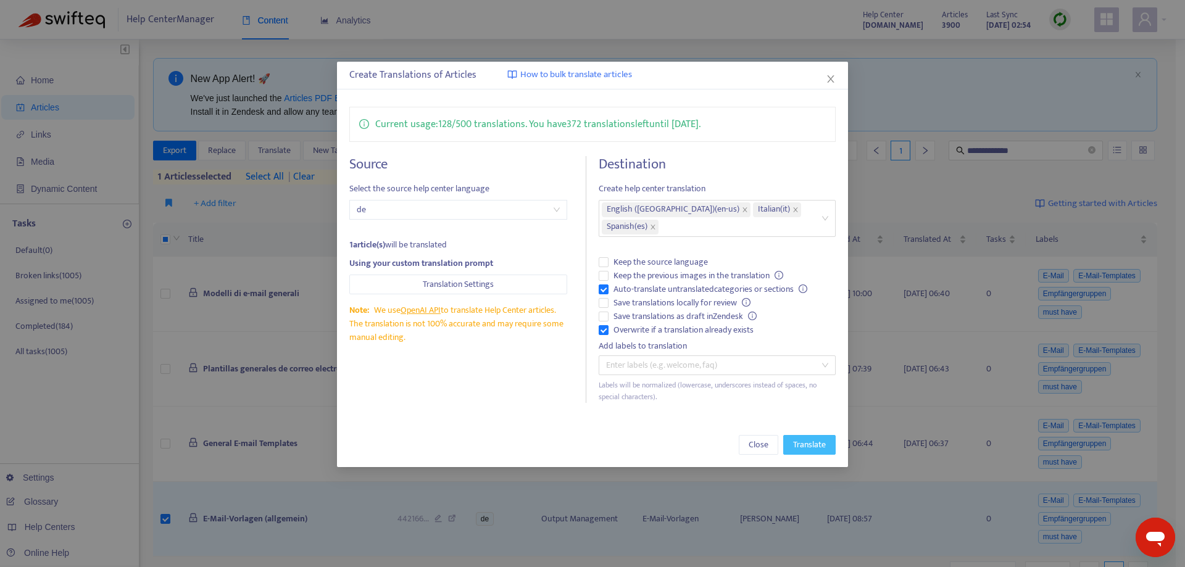
click at [793, 438] on span "Translate" at bounding box center [809, 445] width 33 height 14
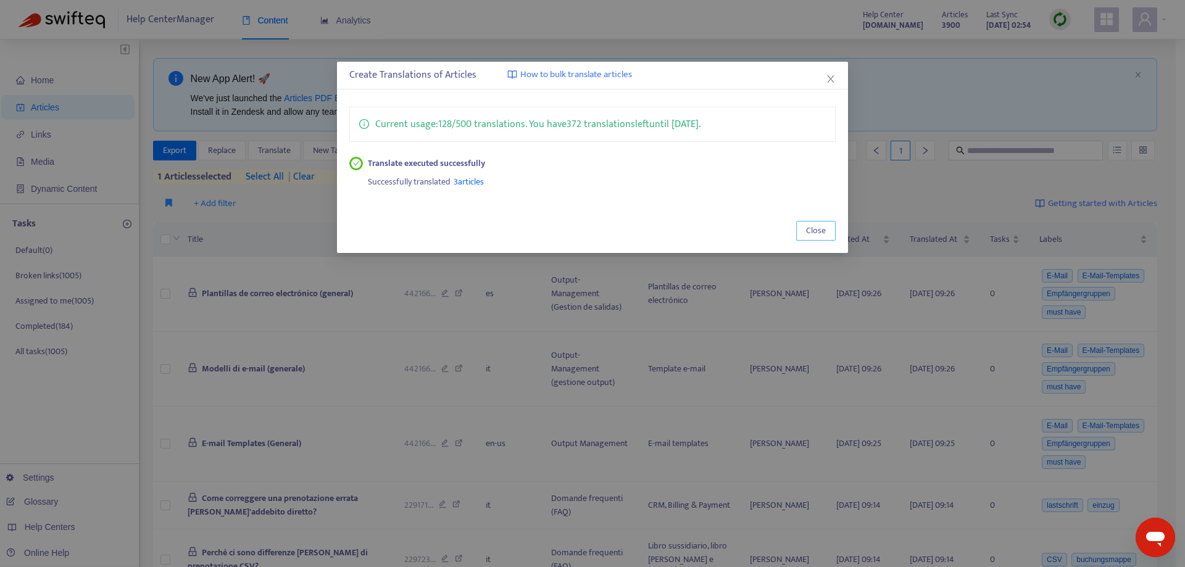
drag, startPoint x: 801, startPoint y: 234, endPoint x: 800, endPoint y: 183, distance: 51.2
click at [802, 234] on button "Close" at bounding box center [815, 231] width 39 height 20
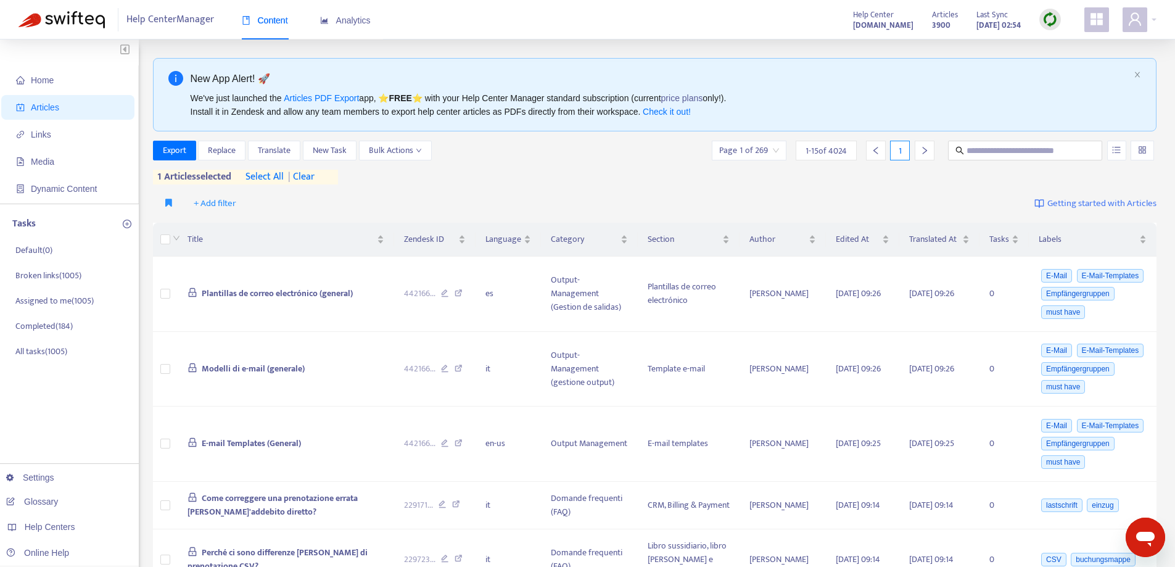
click at [315, 179] on span "| clear" at bounding box center [299, 177] width 31 height 15
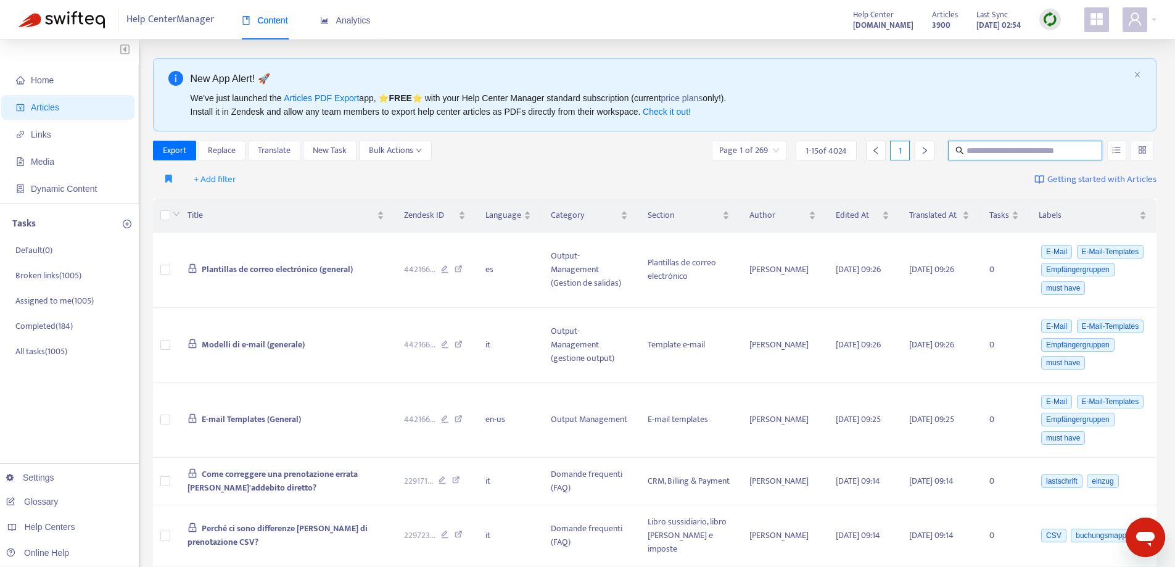
click at [1027, 154] on input "text" at bounding box center [1026, 151] width 118 height 14
paste input "**********"
type input "**********"
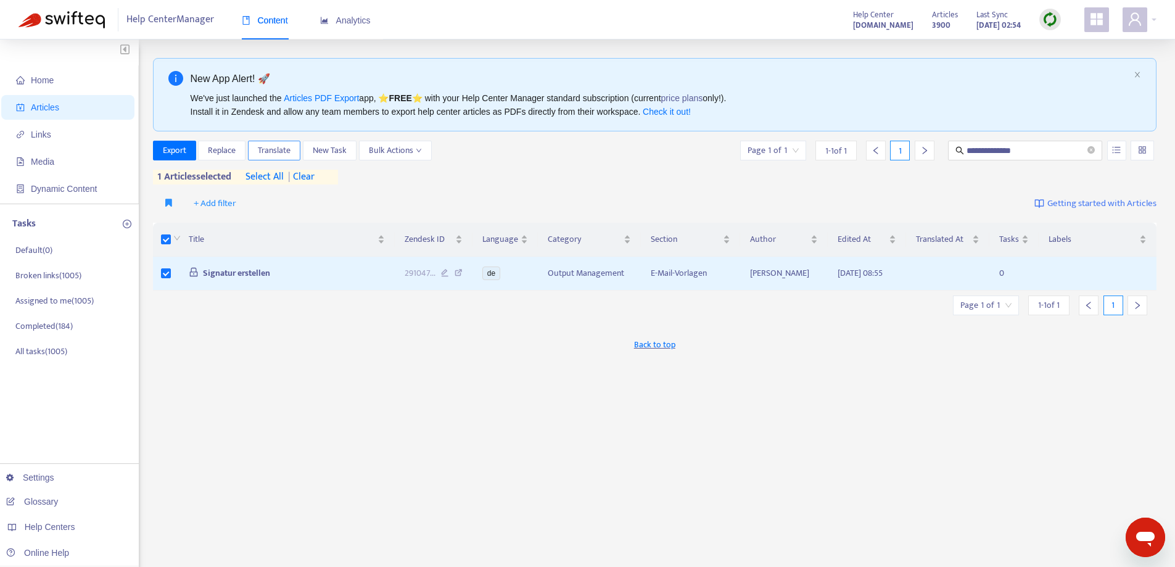
click at [266, 144] on span "Translate" at bounding box center [274, 151] width 33 height 14
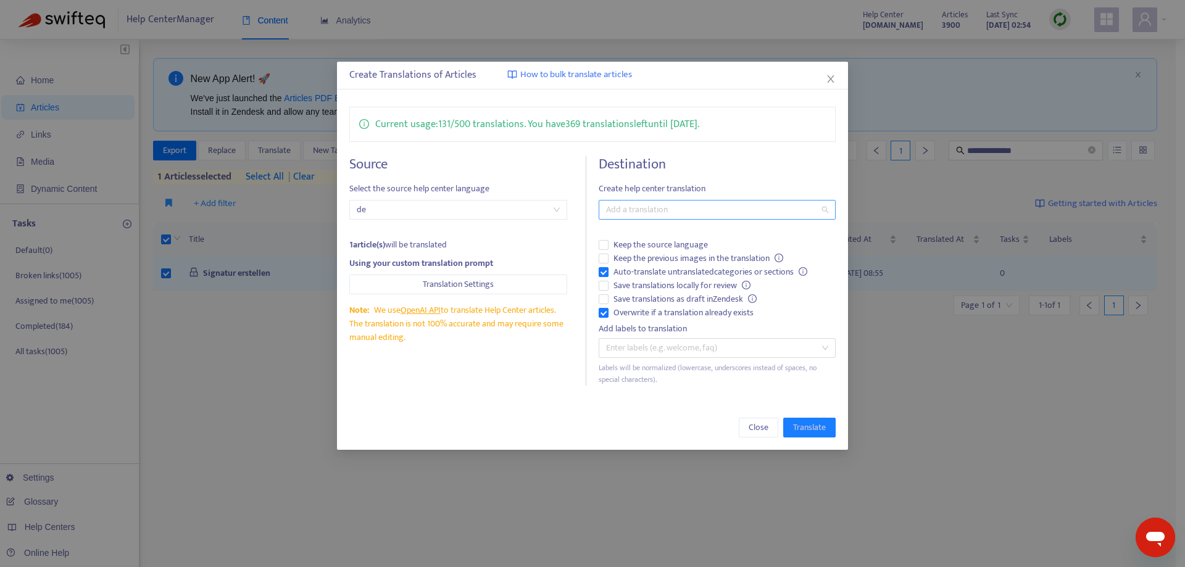
click at [653, 213] on div at bounding box center [711, 209] width 218 height 15
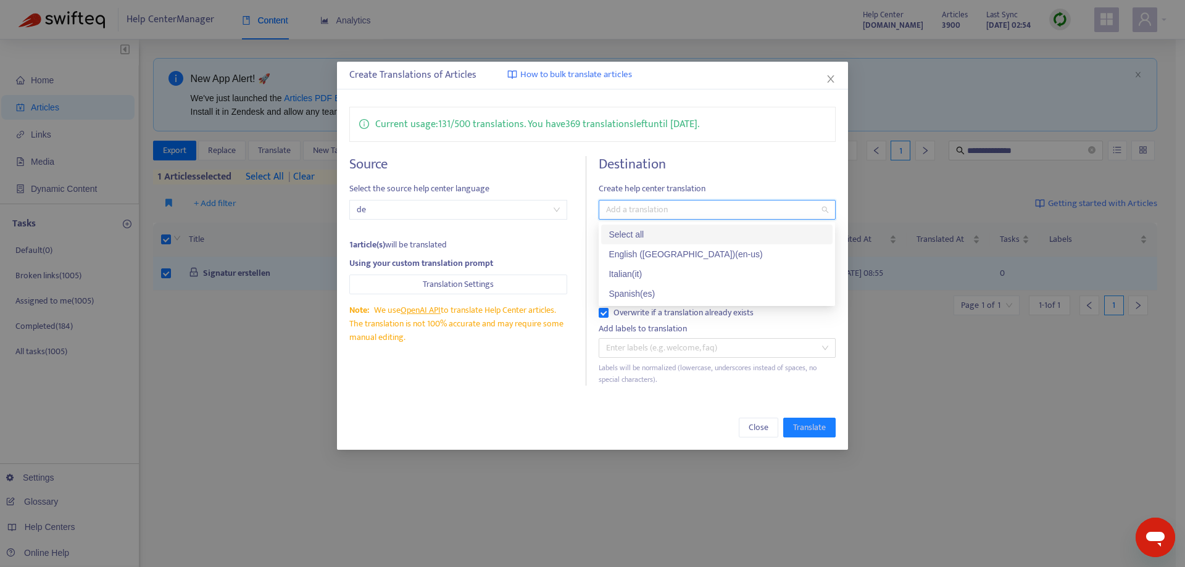
click at [647, 236] on div "Select all" at bounding box center [716, 235] width 217 height 14
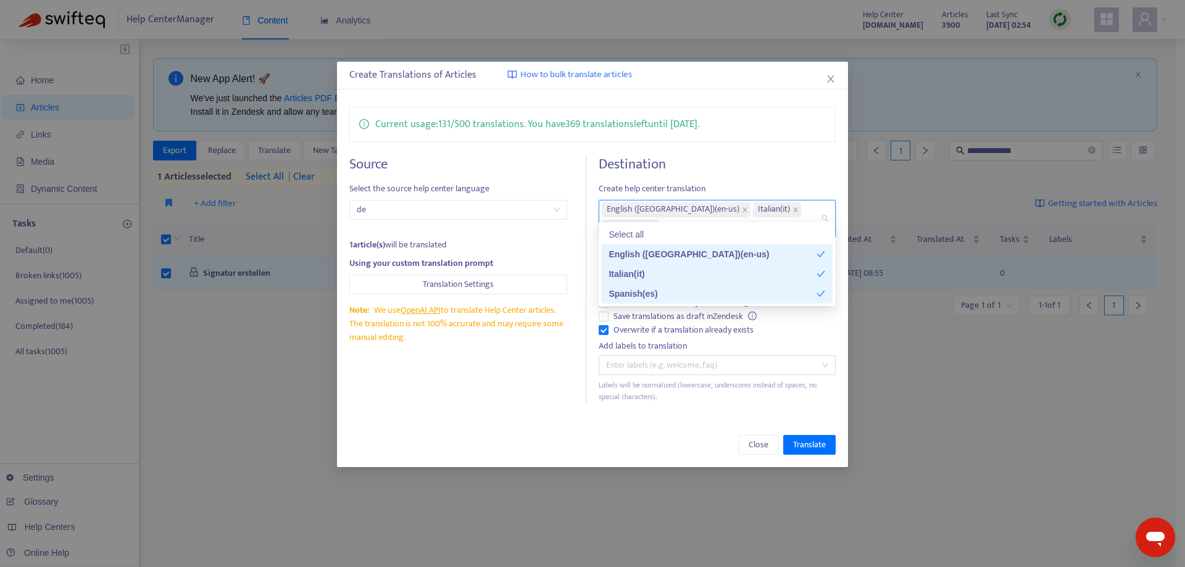
click at [553, 358] on div "Source Select the source help center language de 1 article(s) will be translate…" at bounding box center [467, 279] width 237 height 247
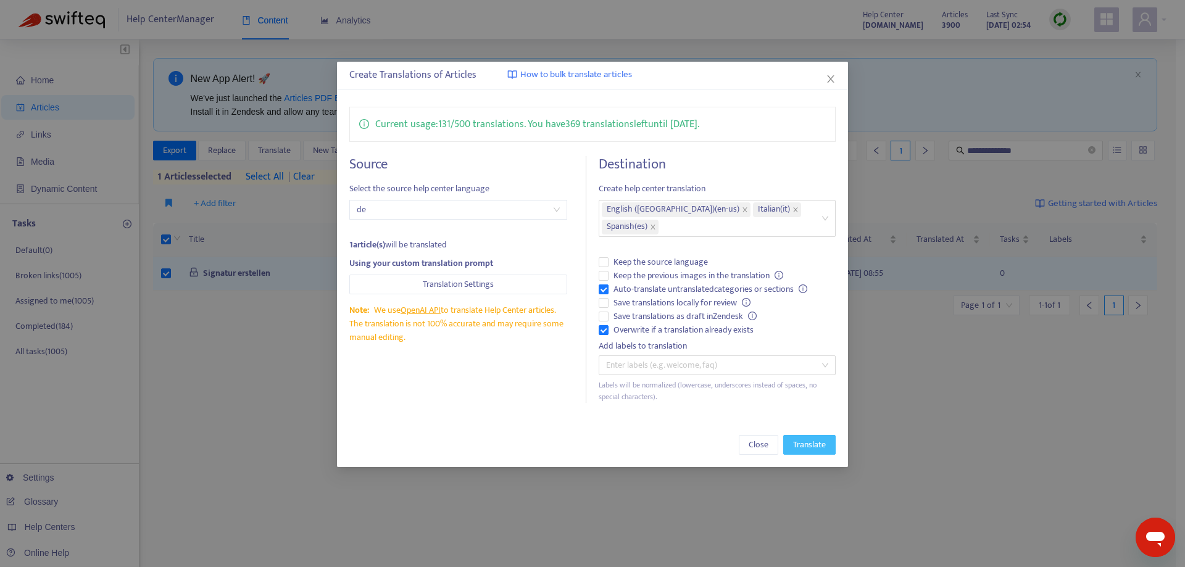
click at [806, 438] on span "Translate" at bounding box center [809, 445] width 33 height 14
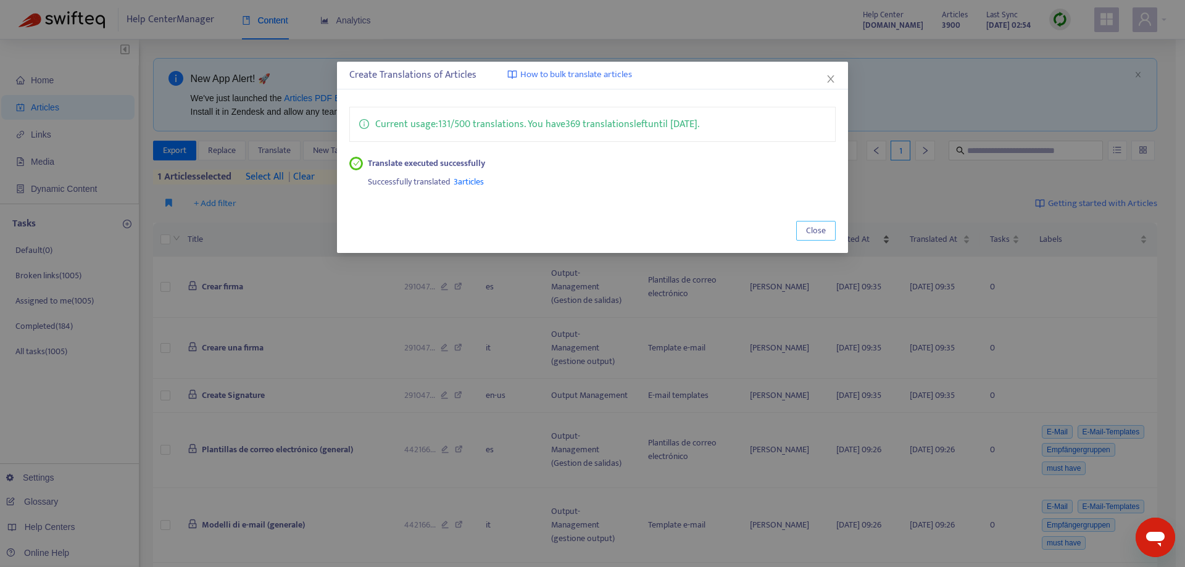
click at [821, 232] on span "Close" at bounding box center [816, 231] width 20 height 14
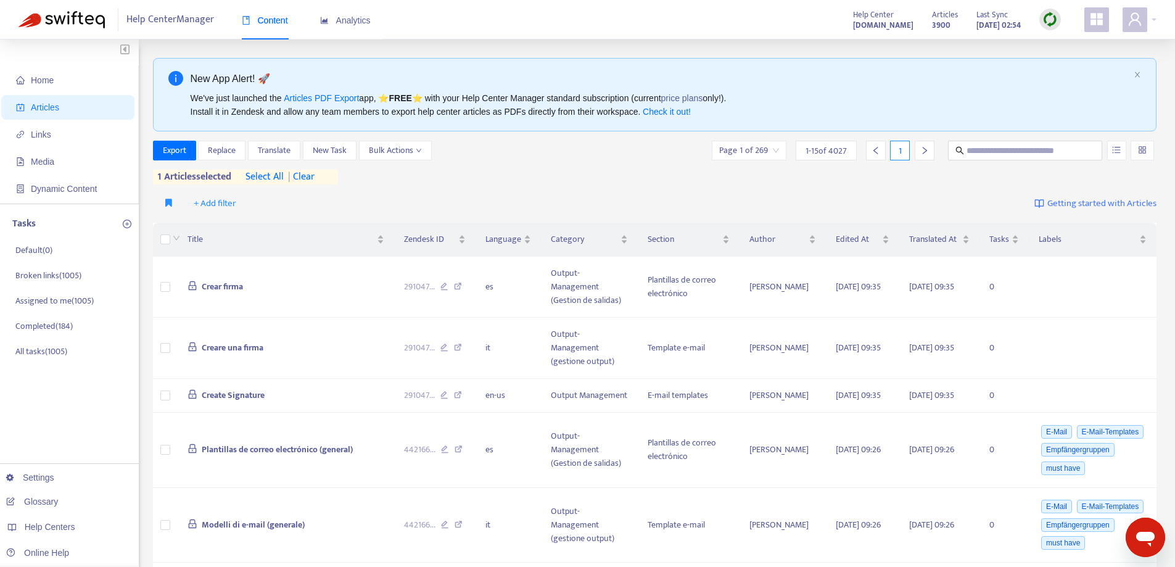
click at [307, 180] on span "| clear" at bounding box center [299, 177] width 31 height 15
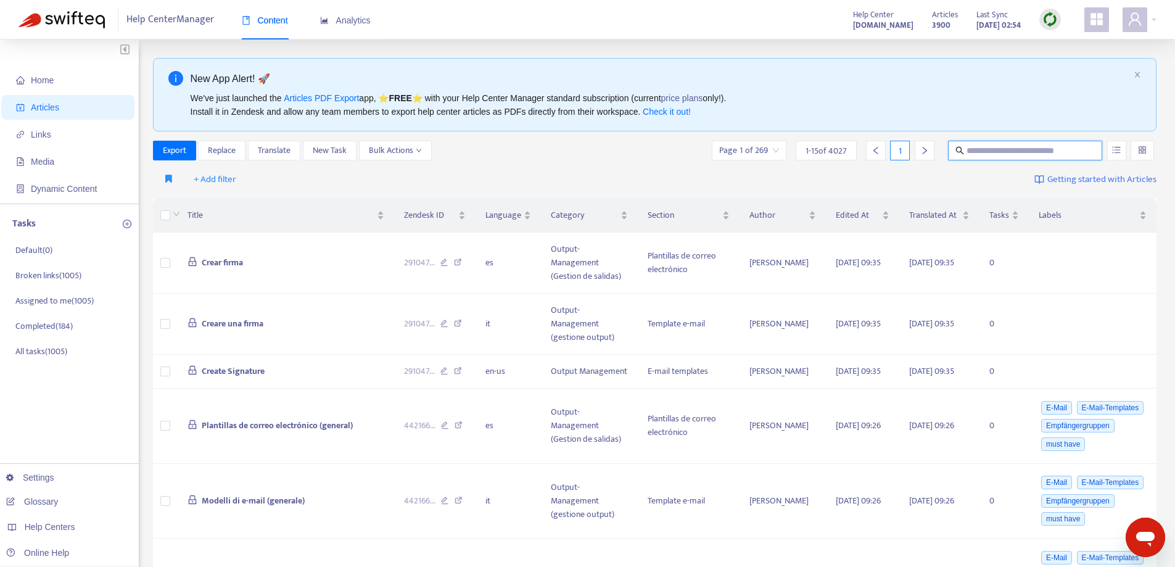
click at [982, 150] on input "text" at bounding box center [1026, 151] width 118 height 14
paste input "**********"
type input "**********"
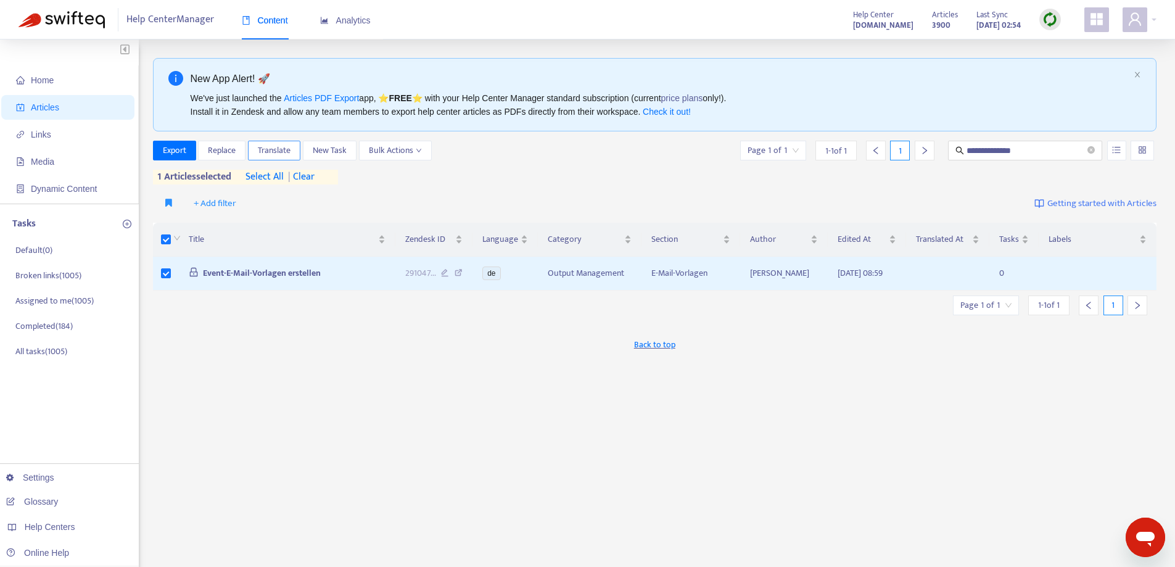
click at [258, 151] on span "Translate" at bounding box center [274, 151] width 33 height 14
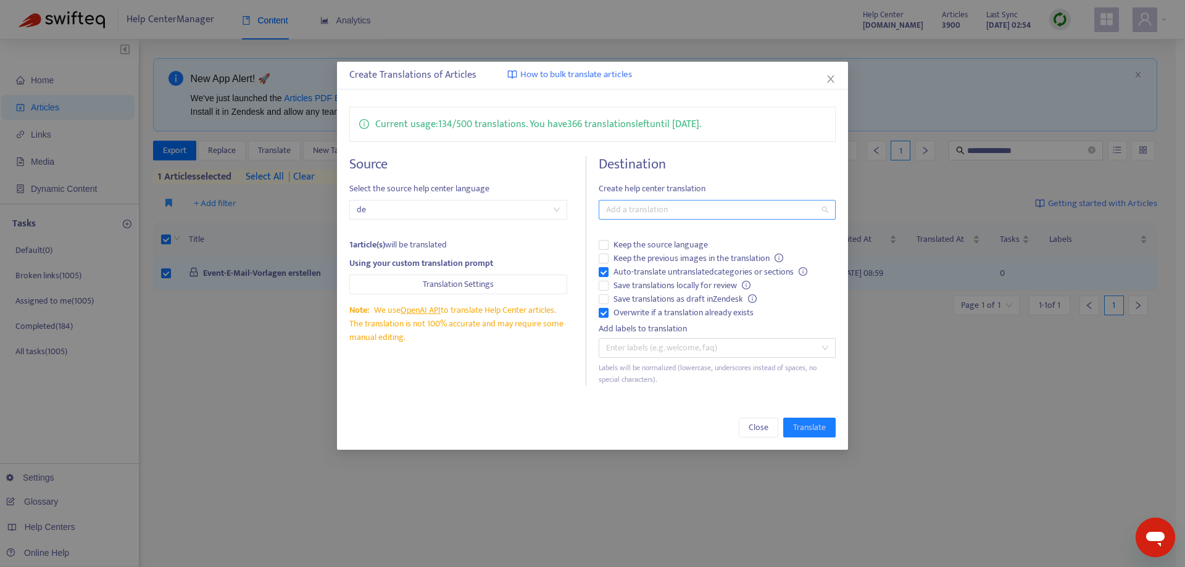
click at [658, 212] on div at bounding box center [711, 209] width 218 height 15
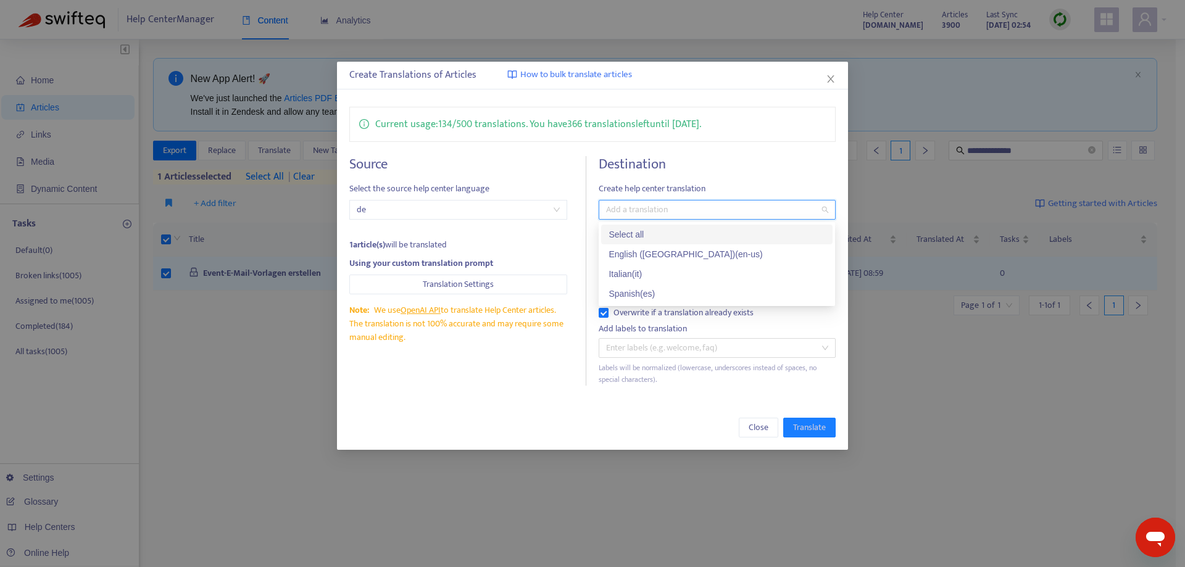
drag, startPoint x: 664, startPoint y: 230, endPoint x: 655, endPoint y: 233, distance: 10.0
click at [665, 230] on div "Select all" at bounding box center [716, 235] width 217 height 14
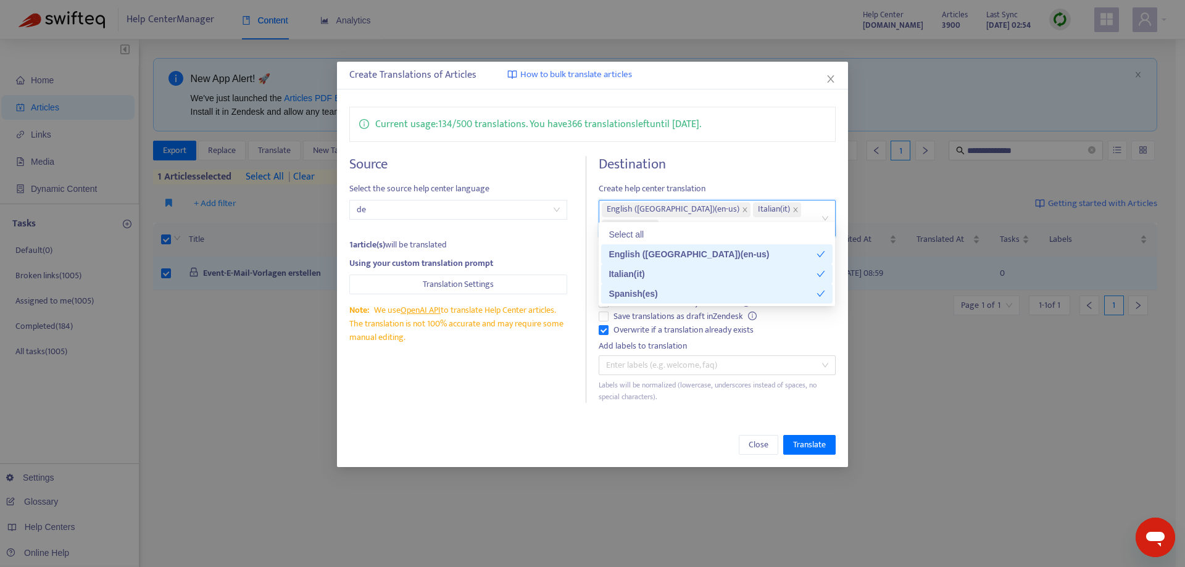
drag, startPoint x: 547, startPoint y: 386, endPoint x: 568, endPoint y: 383, distance: 21.1
click at [545, 386] on div "Current usage: 134 / 500 translations . You have 366 translations left until 11…" at bounding box center [592, 254] width 510 height 321
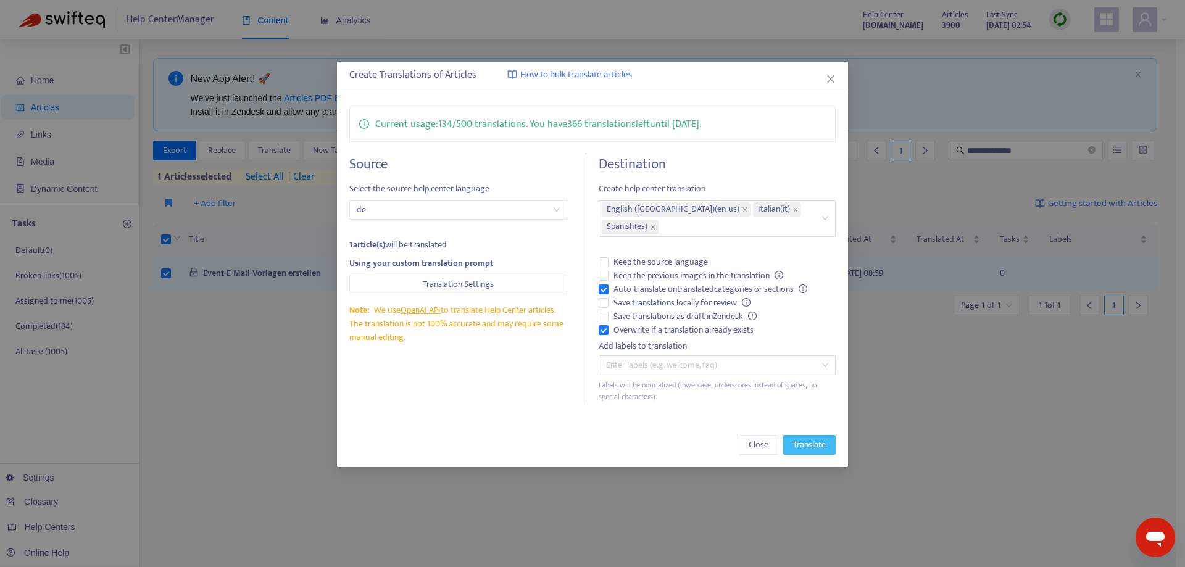
click at [805, 438] on span "Translate" at bounding box center [809, 445] width 33 height 14
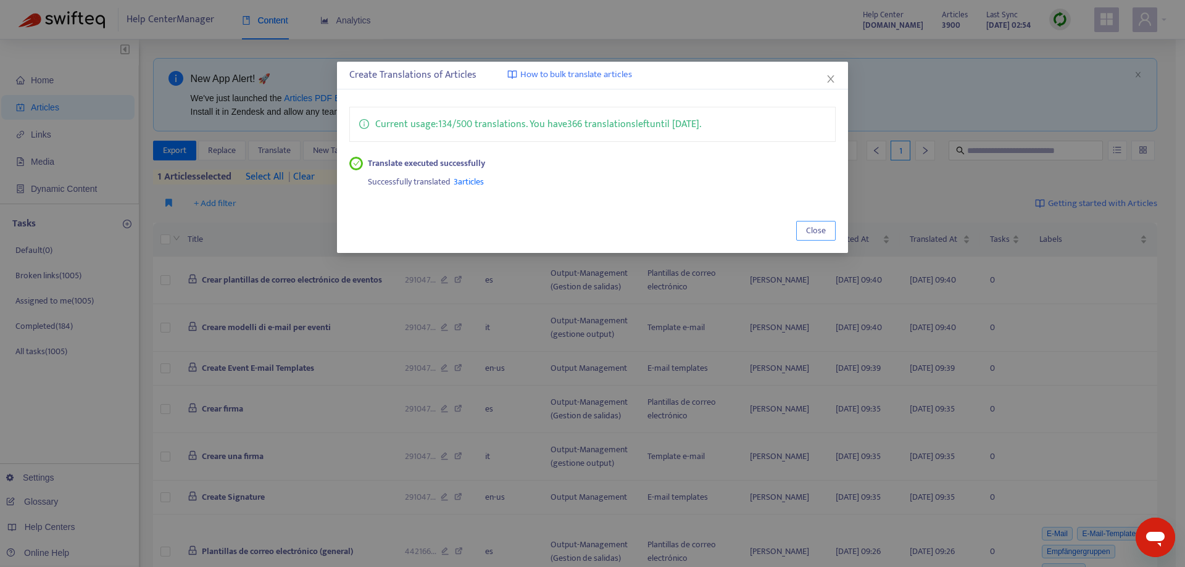
click at [819, 234] on span "Close" at bounding box center [816, 231] width 20 height 14
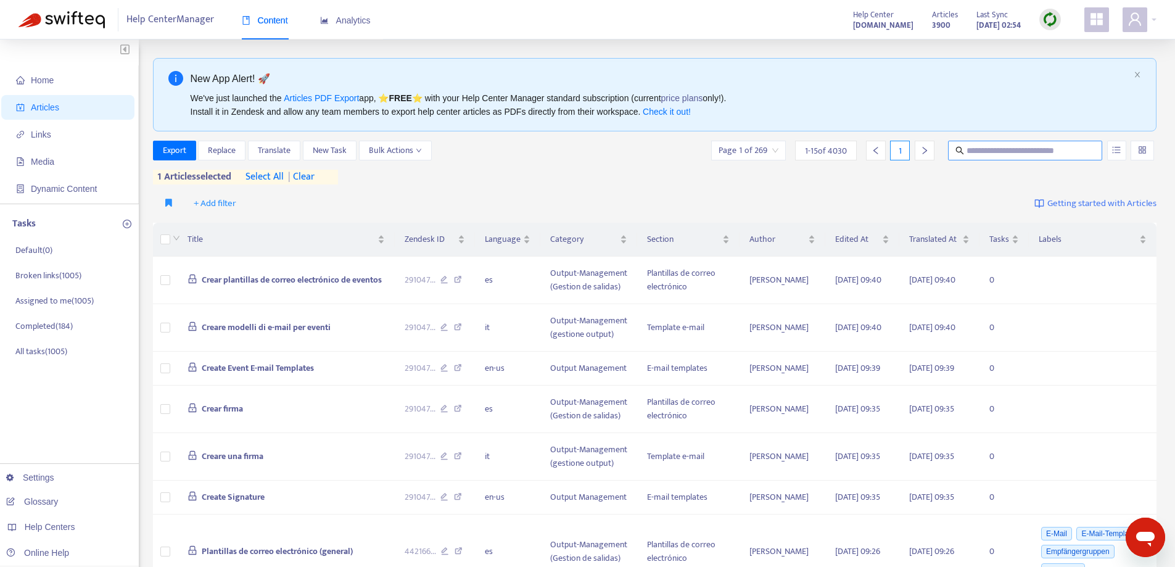
click at [984, 147] on input "text" at bounding box center [1026, 151] width 118 height 14
paste input "**********"
type input "**********"
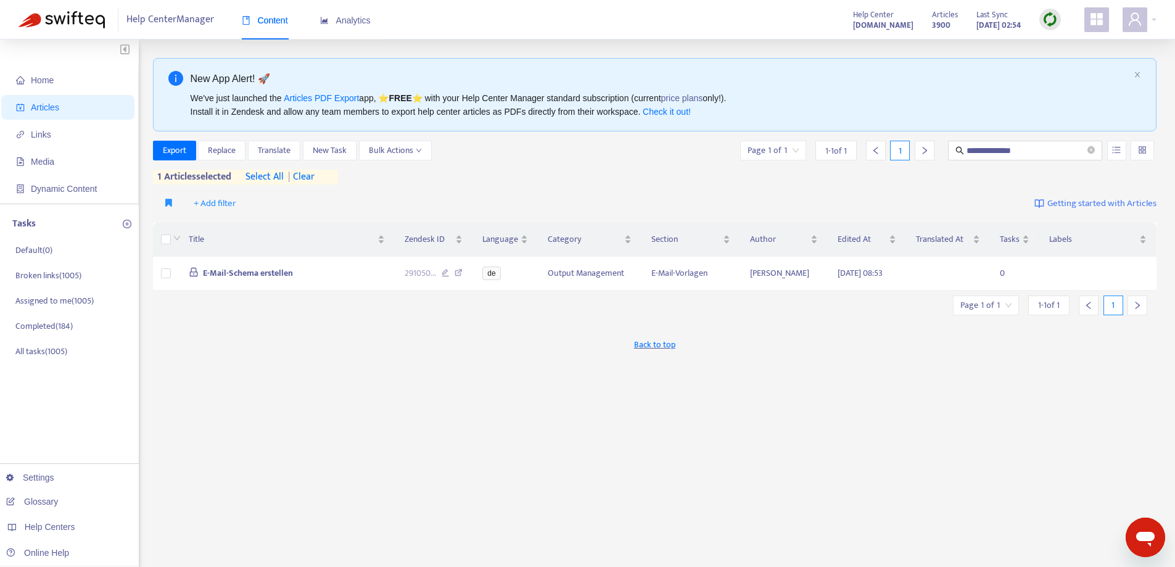
click at [315, 178] on span "| clear" at bounding box center [299, 177] width 31 height 15
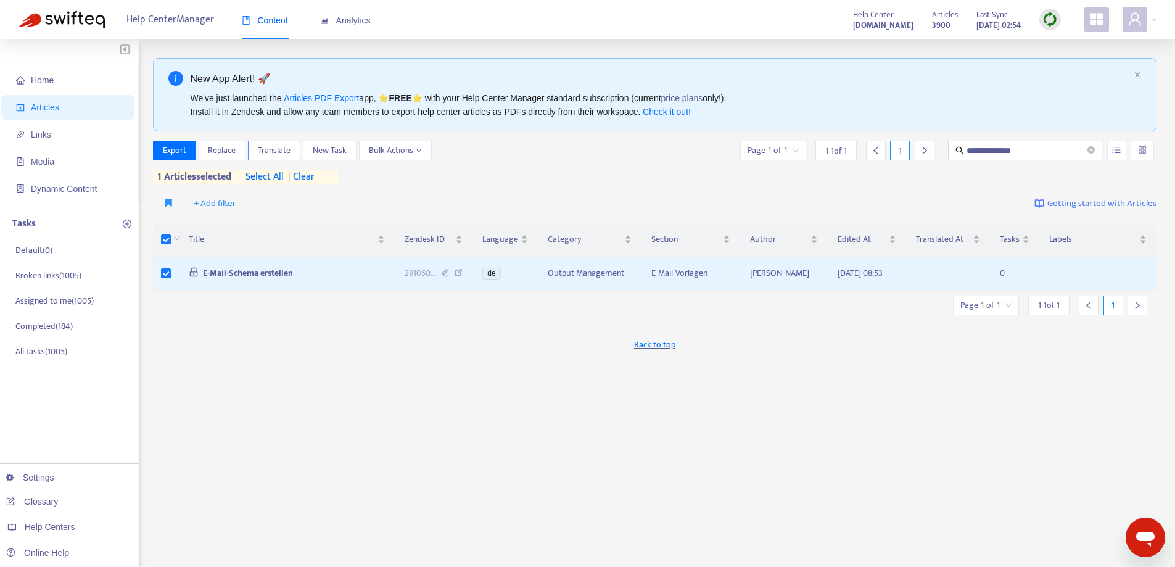
click at [291, 151] on button "Translate" at bounding box center [274, 151] width 52 height 20
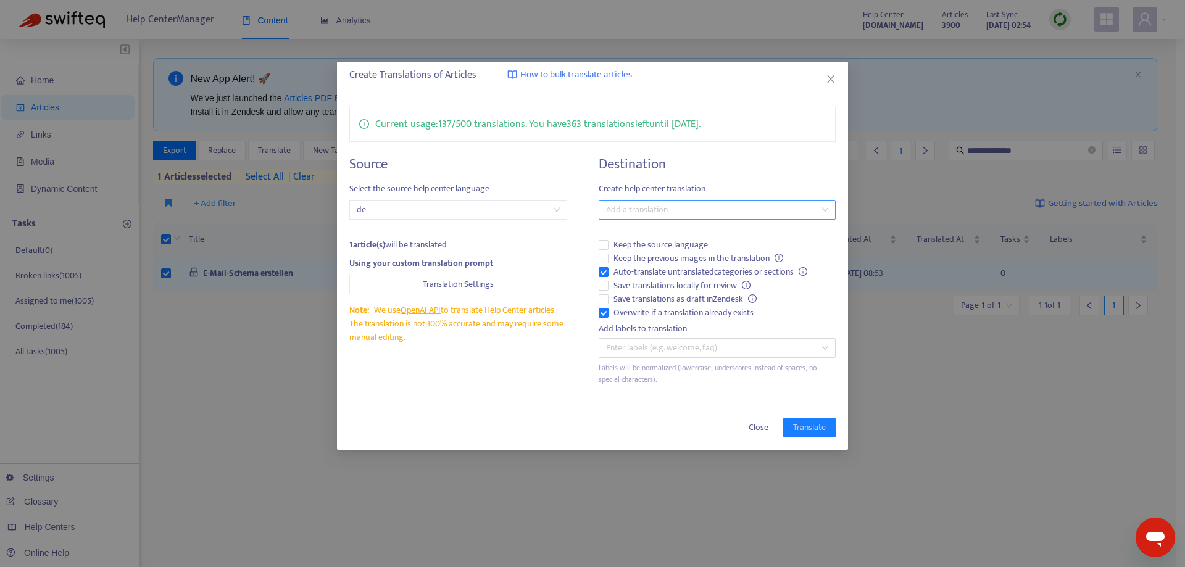
click at [689, 213] on div at bounding box center [711, 209] width 218 height 15
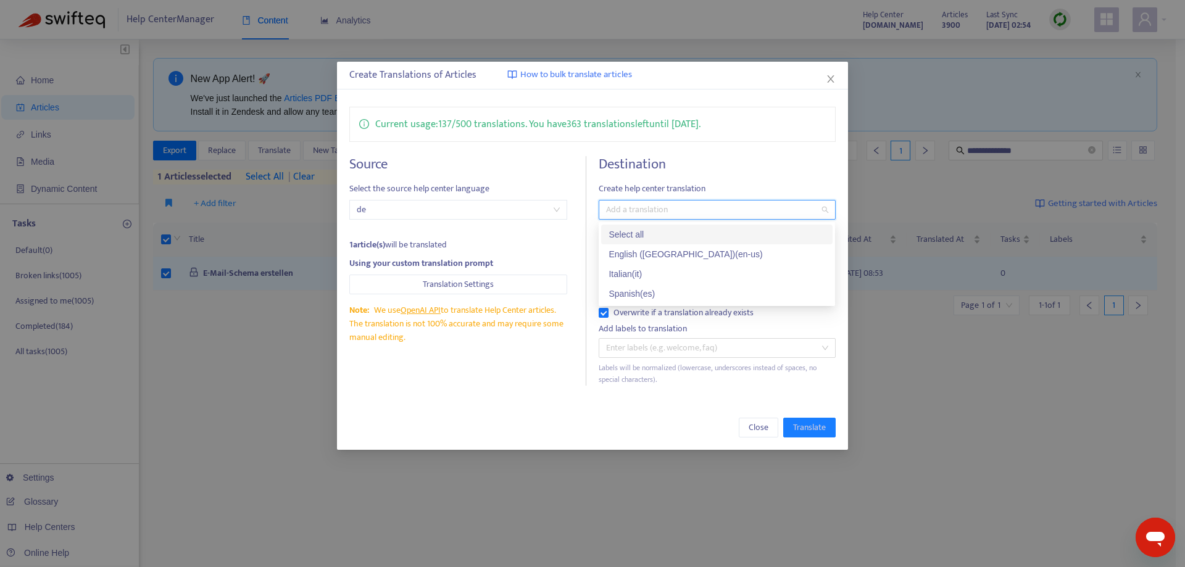
click at [656, 235] on div "Select all" at bounding box center [716, 235] width 217 height 14
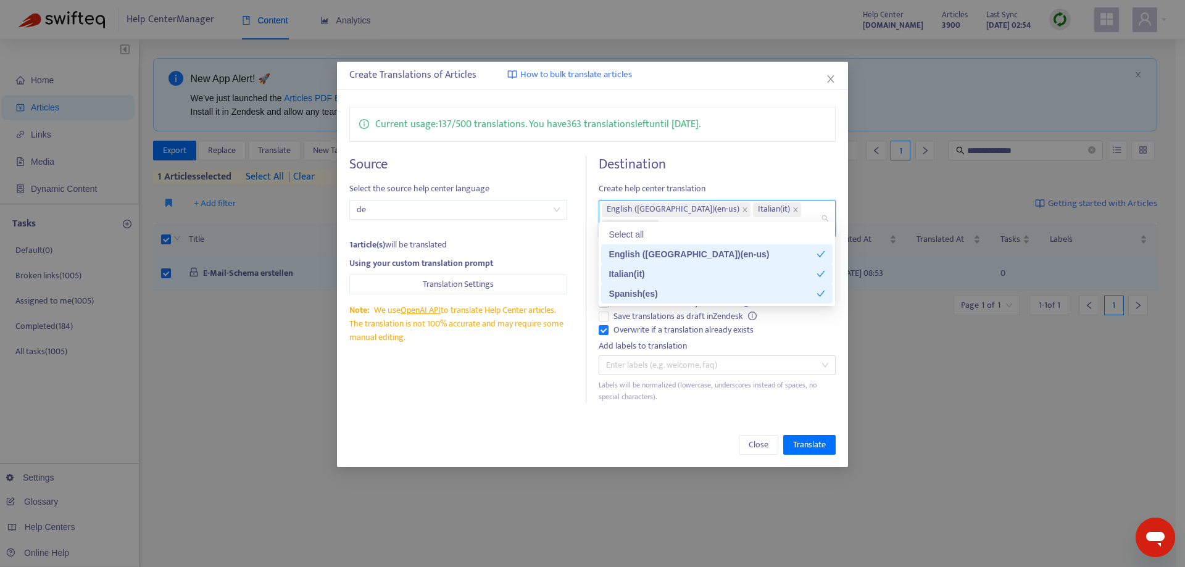
click at [514, 401] on div "Create Translations of Articles How to bulk translate articles Current usage: 1…" at bounding box center [592, 264] width 510 height 405
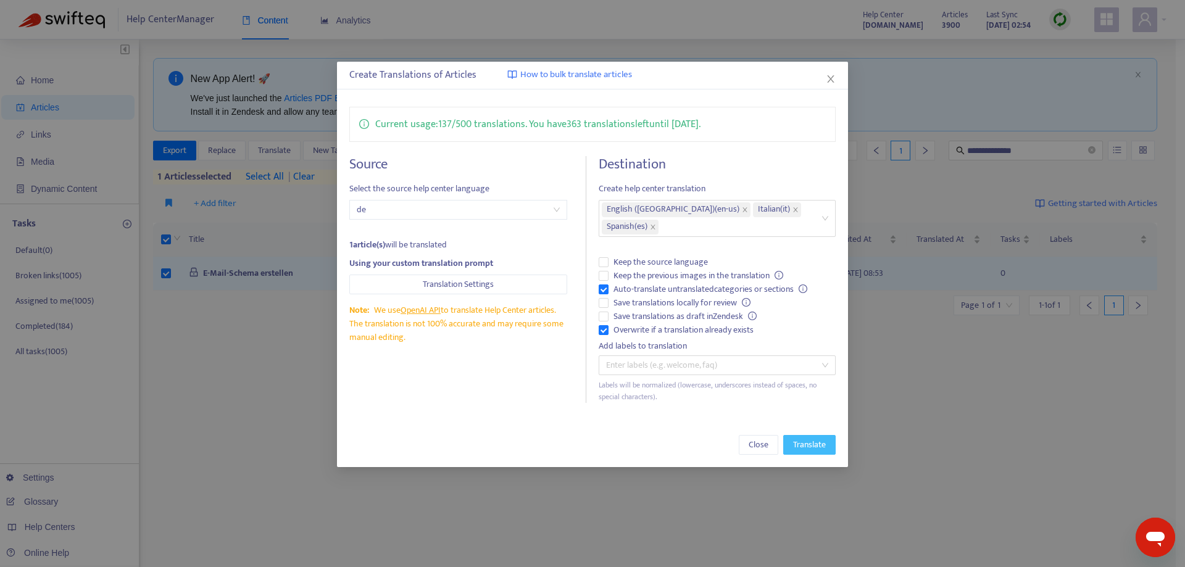
click at [826, 435] on button "Translate" at bounding box center [809, 445] width 52 height 20
